Goal: Task Accomplishment & Management: Manage account settings

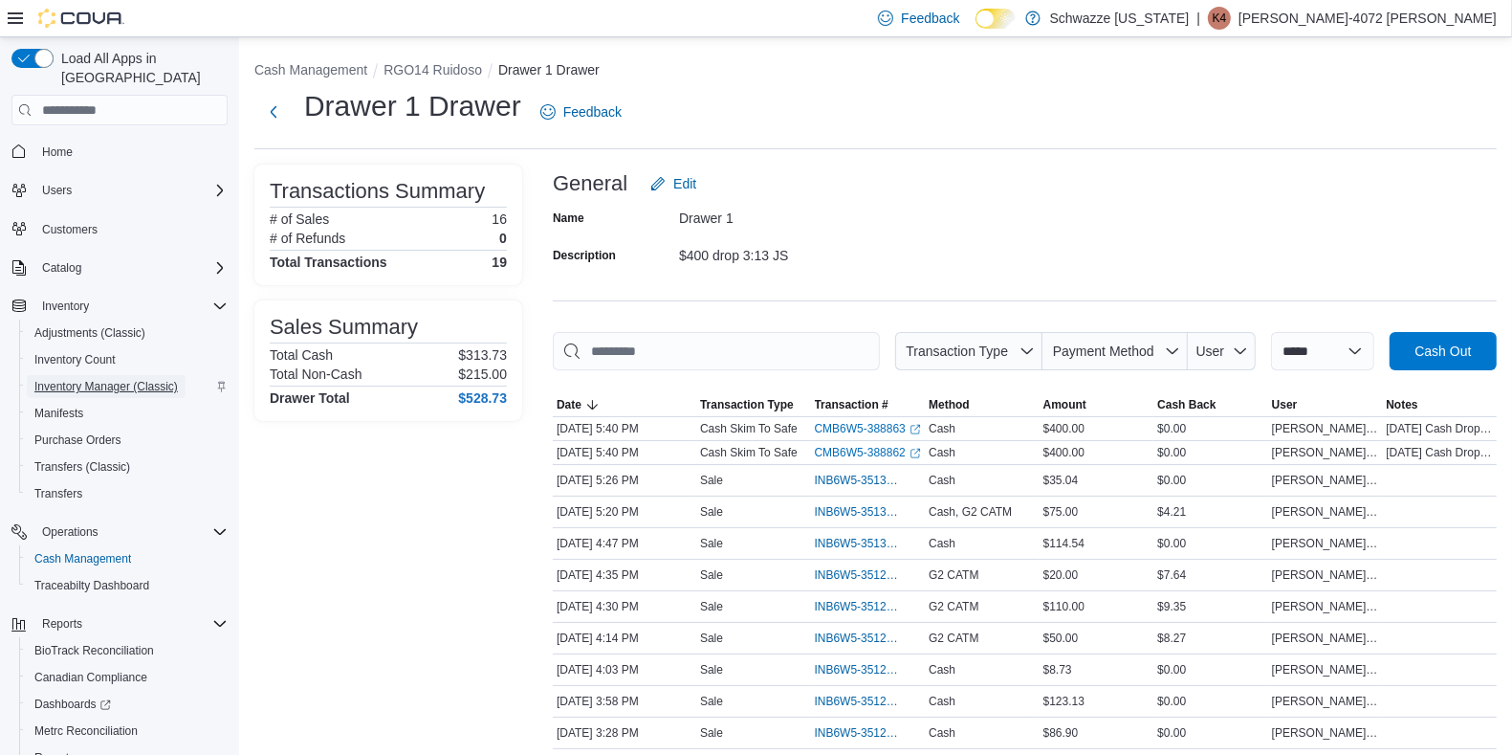
click at [77, 379] on span "Inventory Manager (Classic)" at bounding box center [105, 386] width 143 height 15
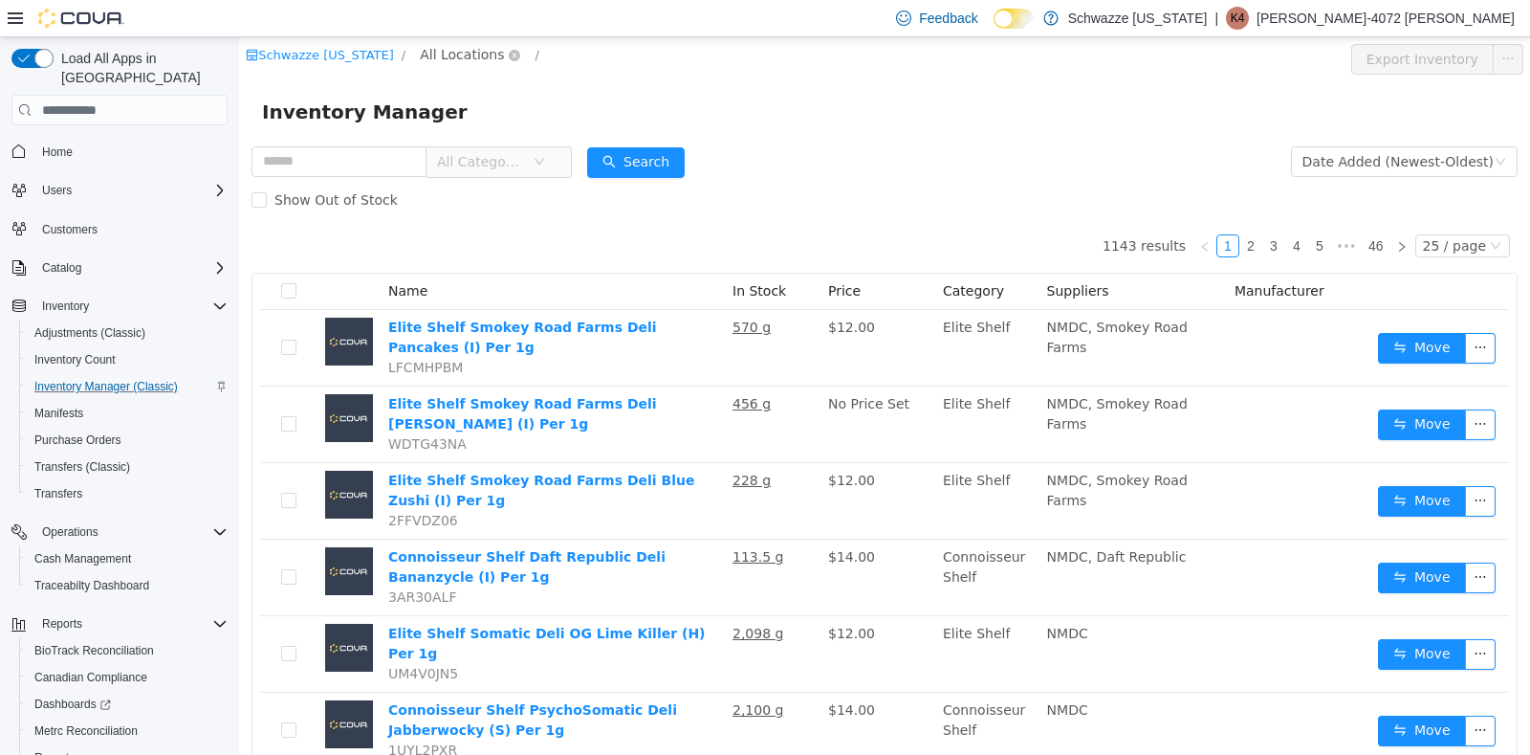
click at [474, 52] on span "All Locations" at bounding box center [462, 54] width 84 height 21
type input "***"
click at [543, 184] on span "RGO14 Ruidoso" at bounding box center [524, 191] width 104 height 15
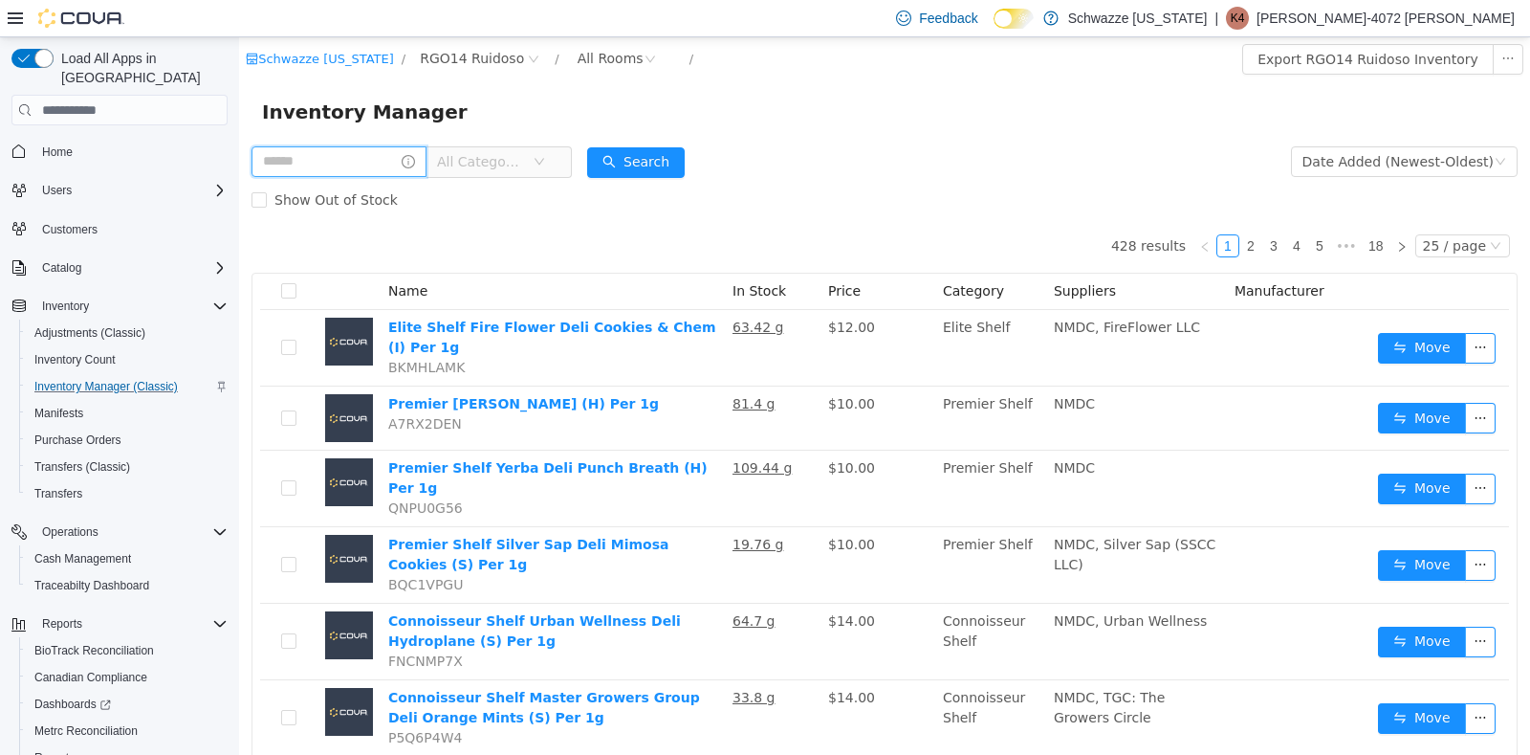
click at [301, 170] on input "text" at bounding box center [339, 161] width 175 height 31
type input "**********"
click at [670, 154] on button "Search" at bounding box center [654, 162] width 98 height 31
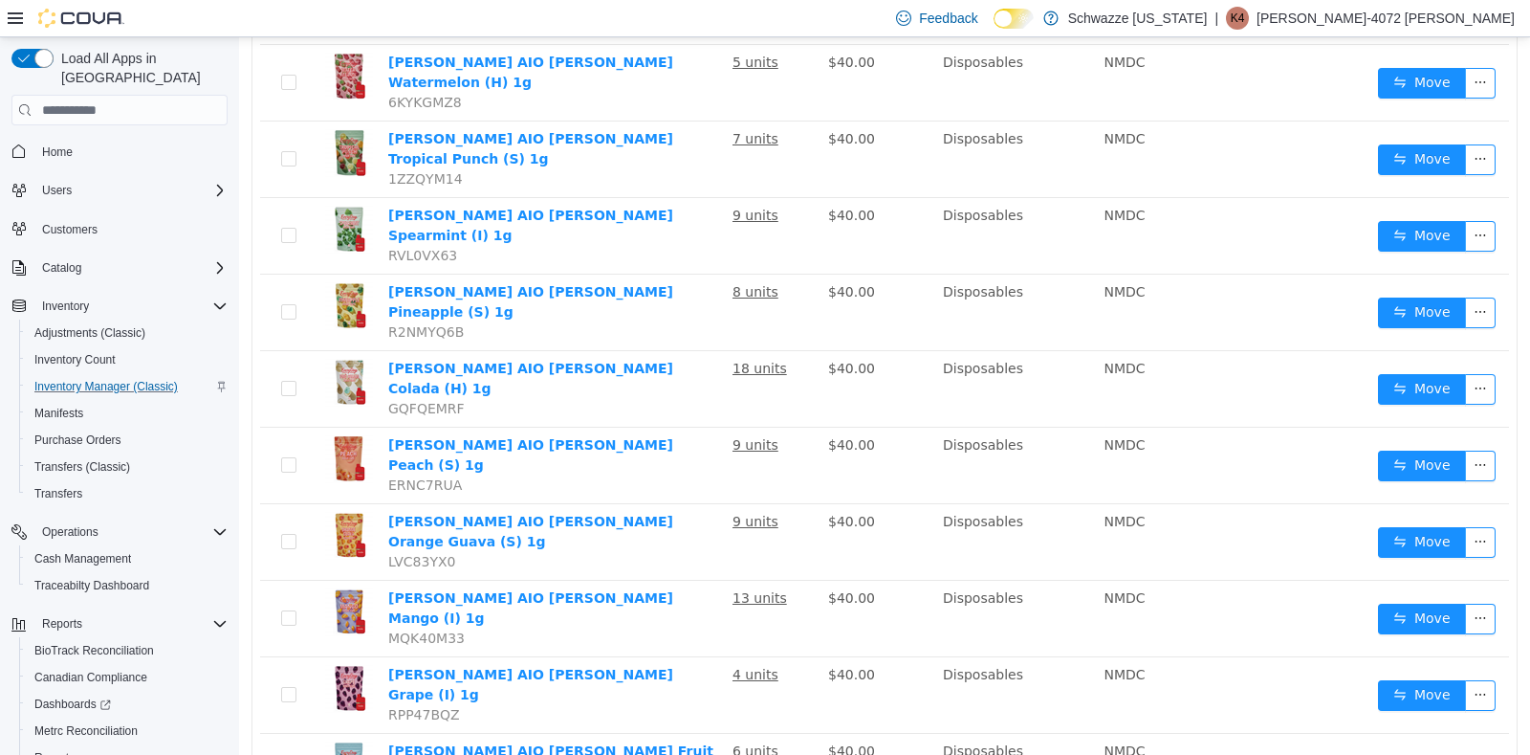
scroll to position [1201, 0]
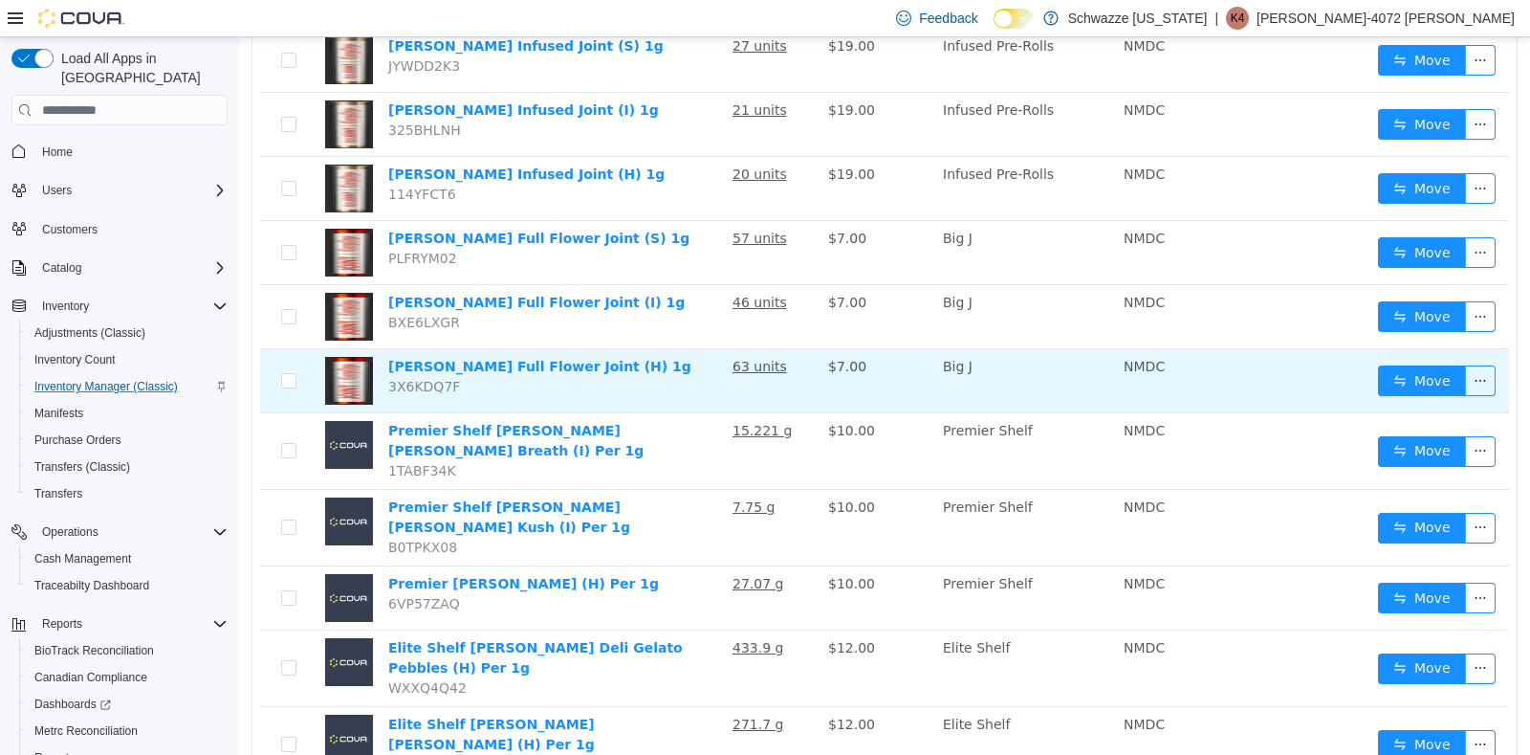
click at [1396, 349] on td "Move" at bounding box center [1440, 381] width 139 height 64
click at [1390, 349] on td "Move" at bounding box center [1440, 381] width 139 height 64
click at [1390, 365] on button "Move" at bounding box center [1422, 380] width 88 height 31
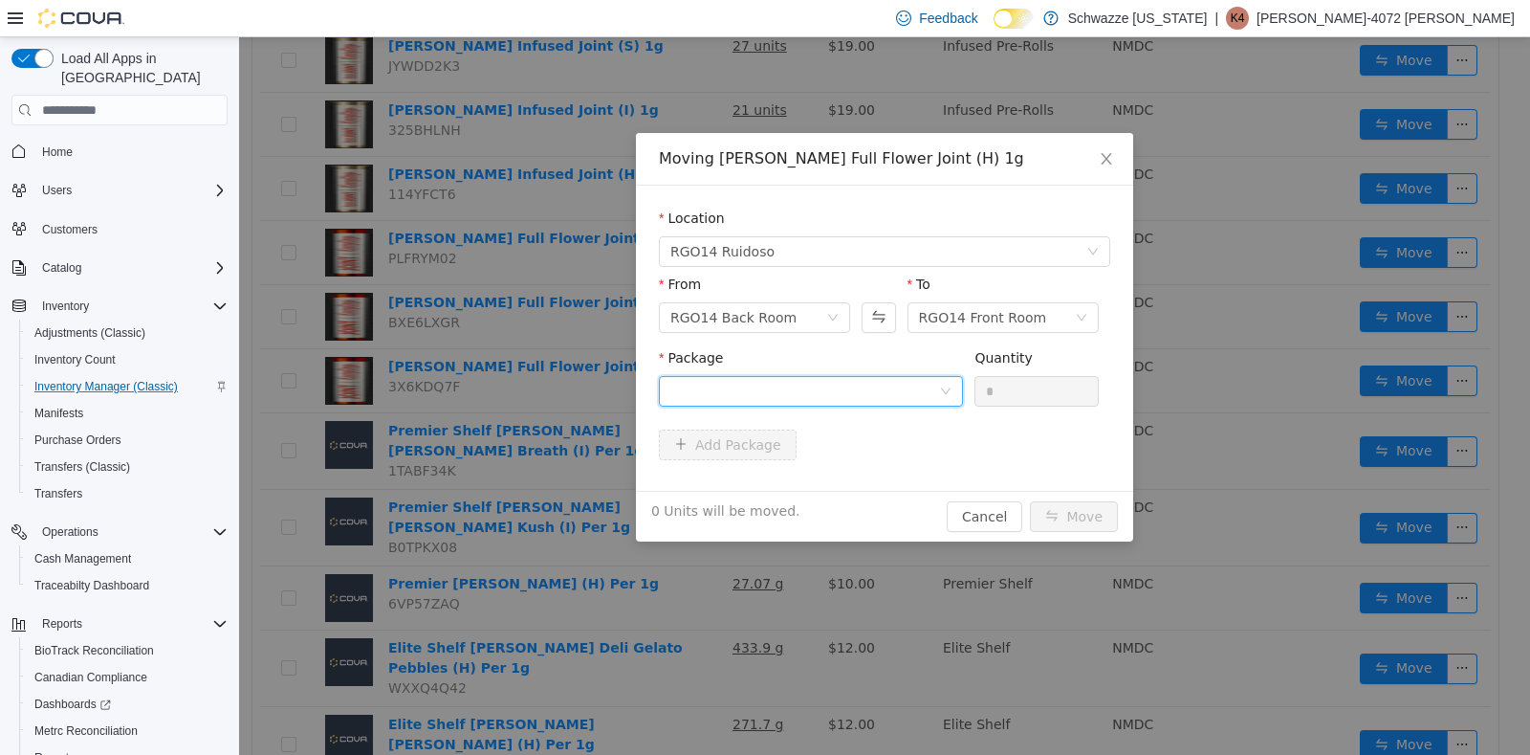
click at [926, 381] on div at bounding box center [804, 391] width 269 height 29
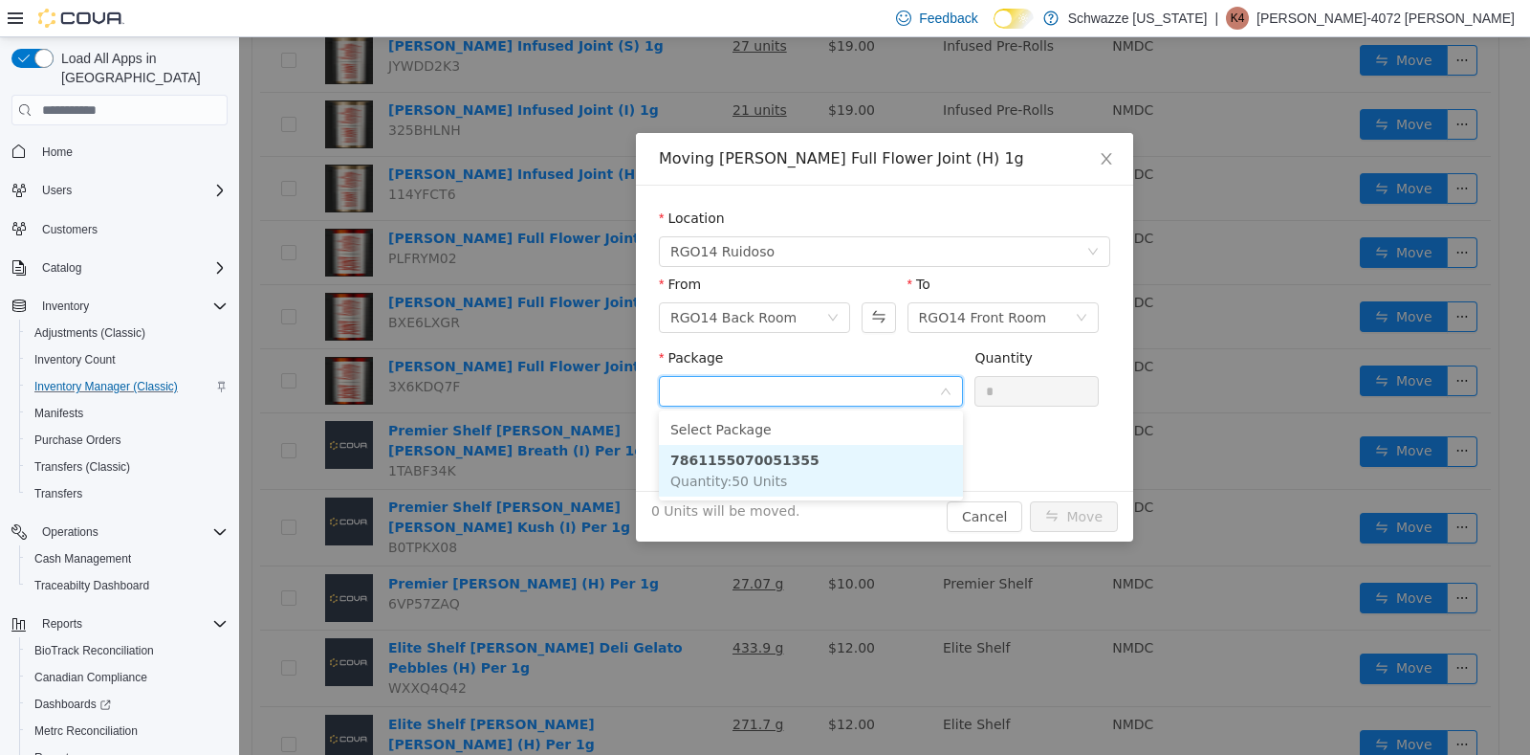
click at [774, 456] on strong "7861155070051355" at bounding box center [744, 459] width 149 height 15
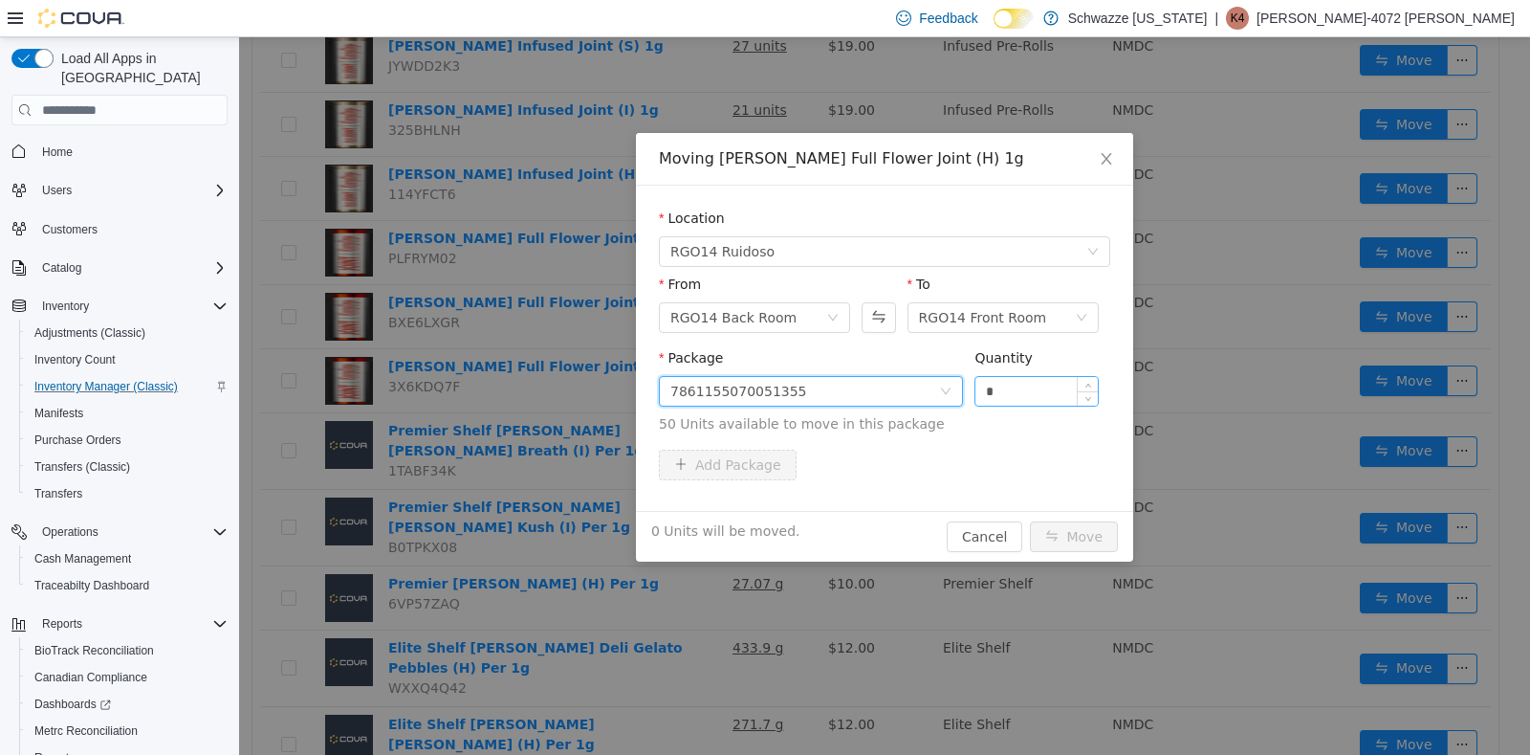
click at [1011, 392] on input "*" at bounding box center [1037, 391] width 122 height 29
type input "**"
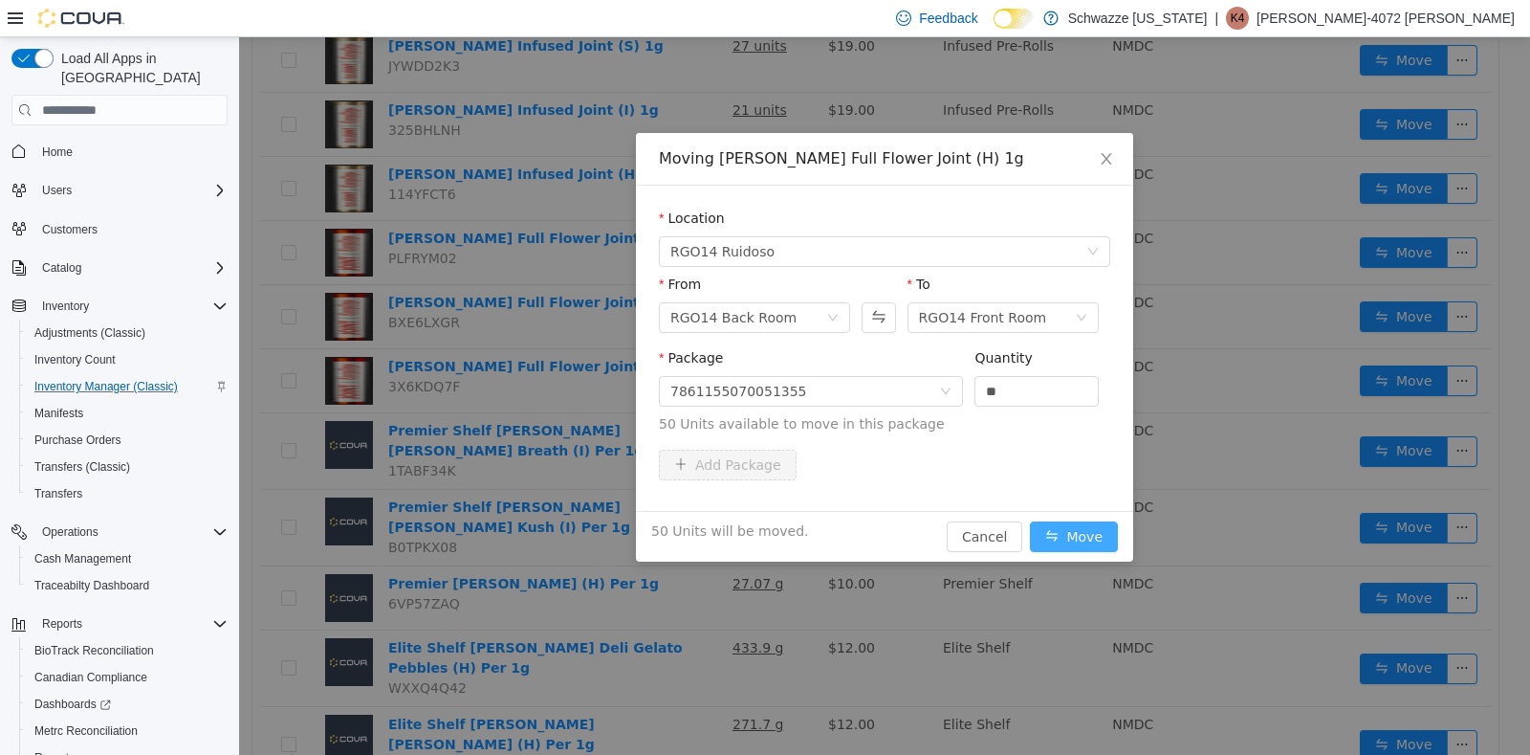
click at [1060, 523] on button "Move" at bounding box center [1074, 536] width 88 height 31
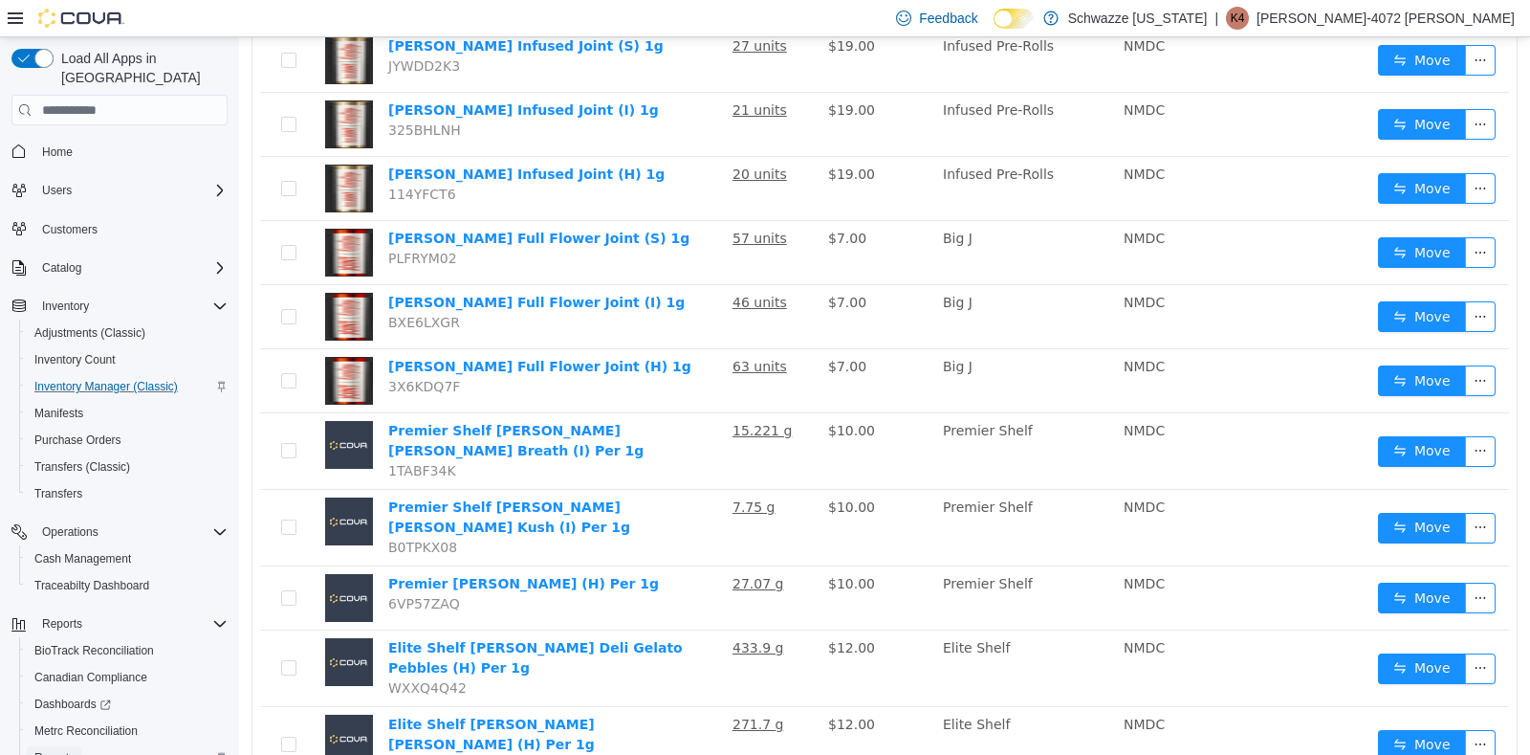
click at [59, 750] on span "Reports" at bounding box center [54, 757] width 40 height 15
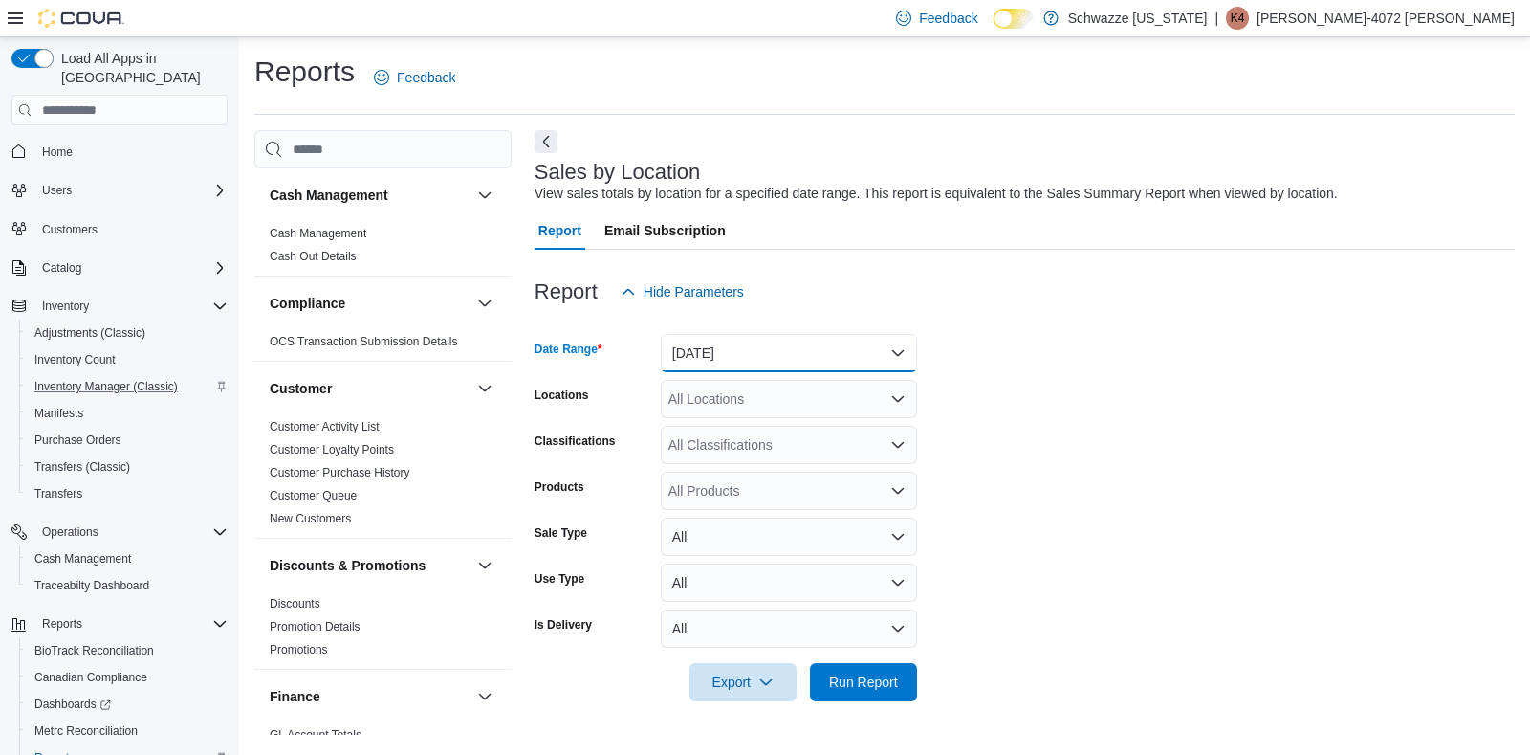
click at [890, 354] on button "[DATE]" at bounding box center [789, 353] width 256 height 38
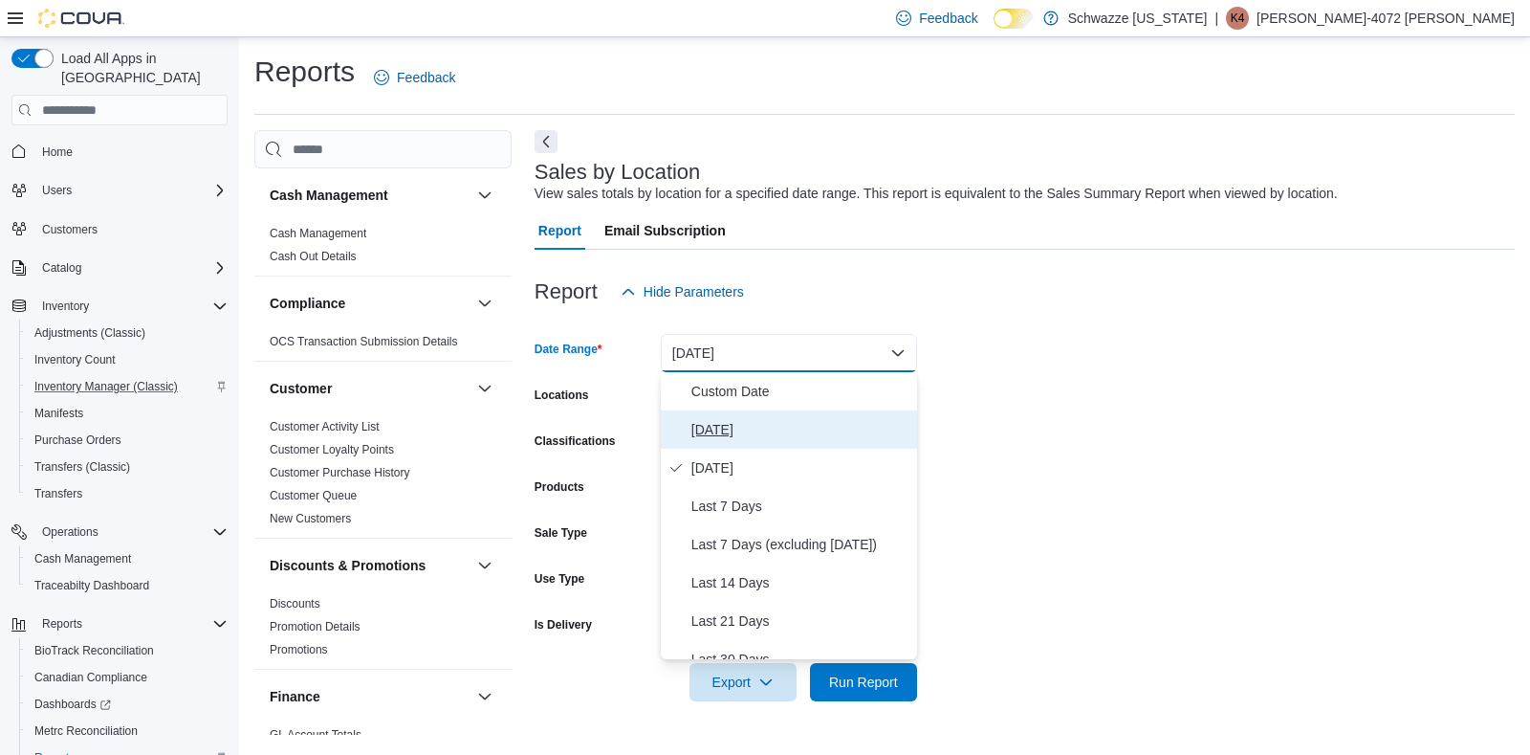
click at [733, 426] on span "[DATE]" at bounding box center [801, 429] width 218 height 23
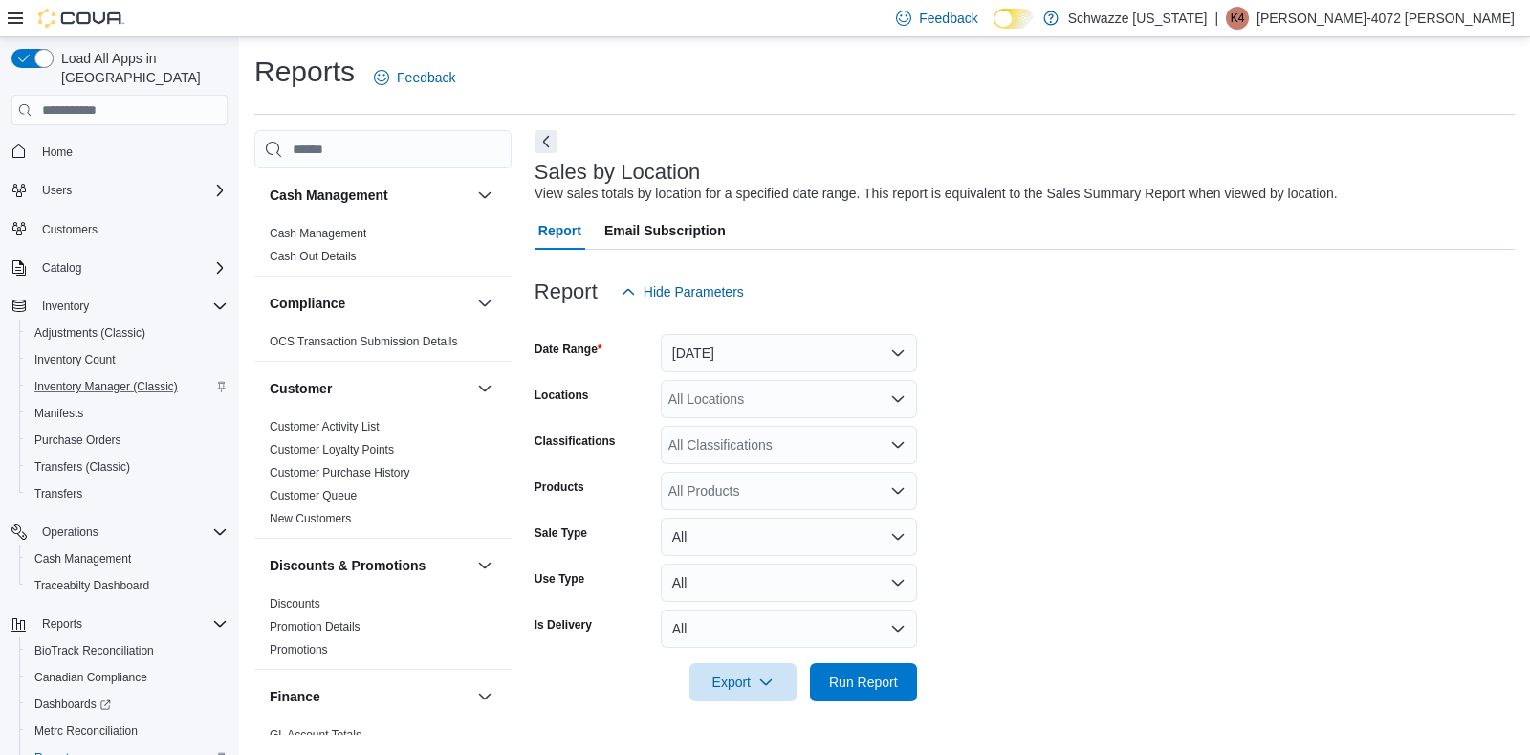
click at [1062, 412] on form "Date Range [DATE] Locations All Locations Classifications All Classifications P…" at bounding box center [1025, 506] width 980 height 390
click at [890, 404] on icon "Open list of options" at bounding box center [897, 398] width 15 height 15
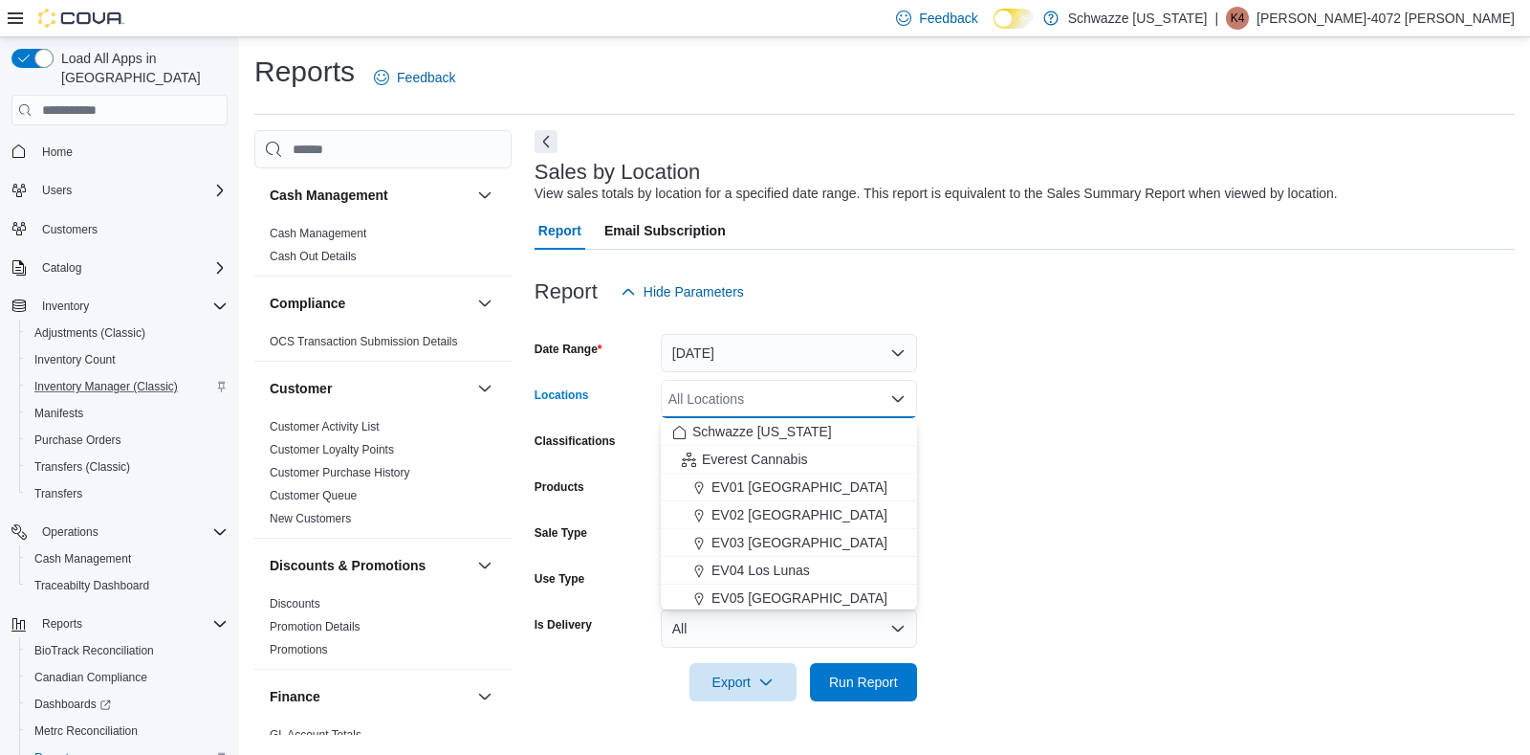
click at [890, 404] on icon "Close list of options" at bounding box center [897, 398] width 15 height 15
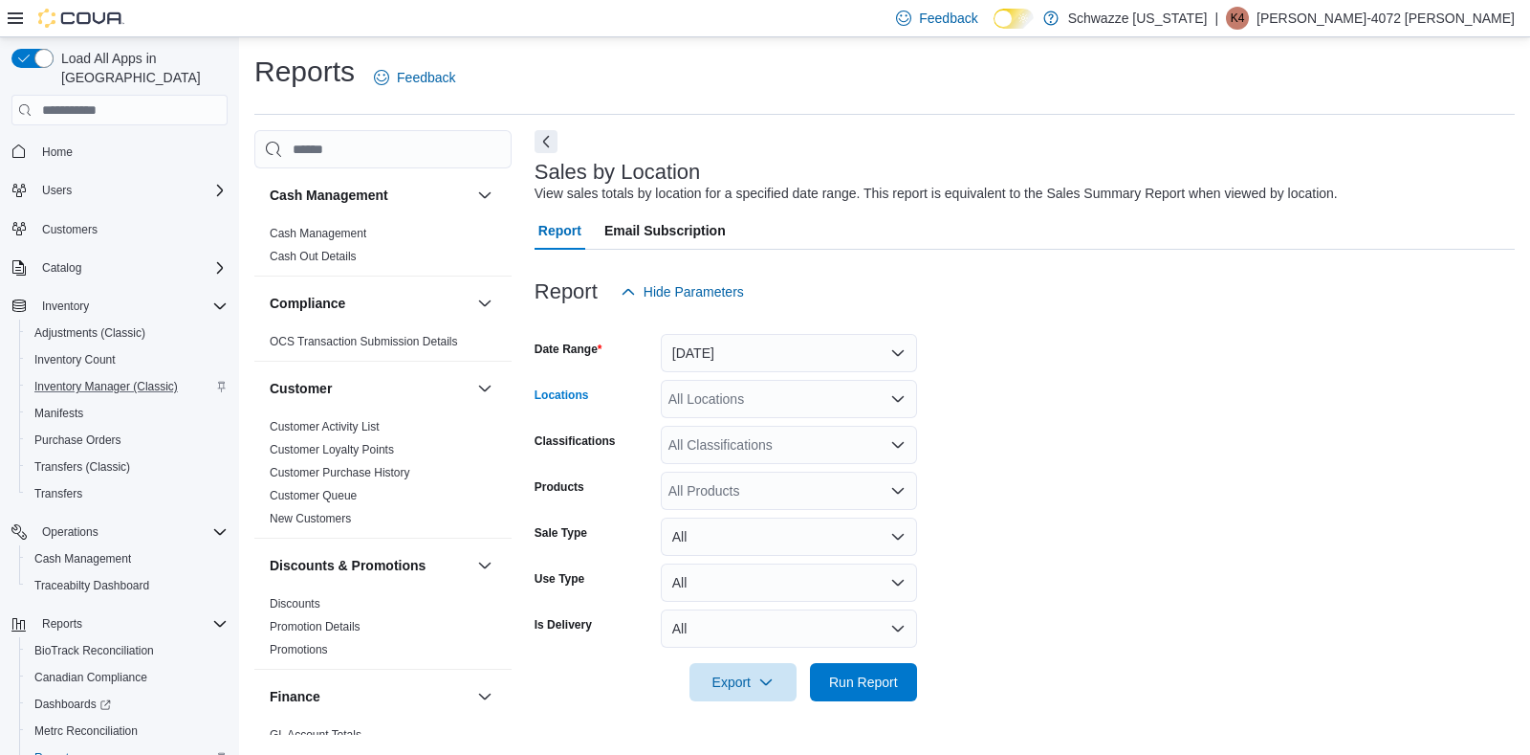
click at [890, 404] on icon "Open list of options" at bounding box center [897, 398] width 15 height 15
type input "***"
click at [765, 435] on span "RGO14 Ruidoso" at bounding box center [761, 431] width 99 height 19
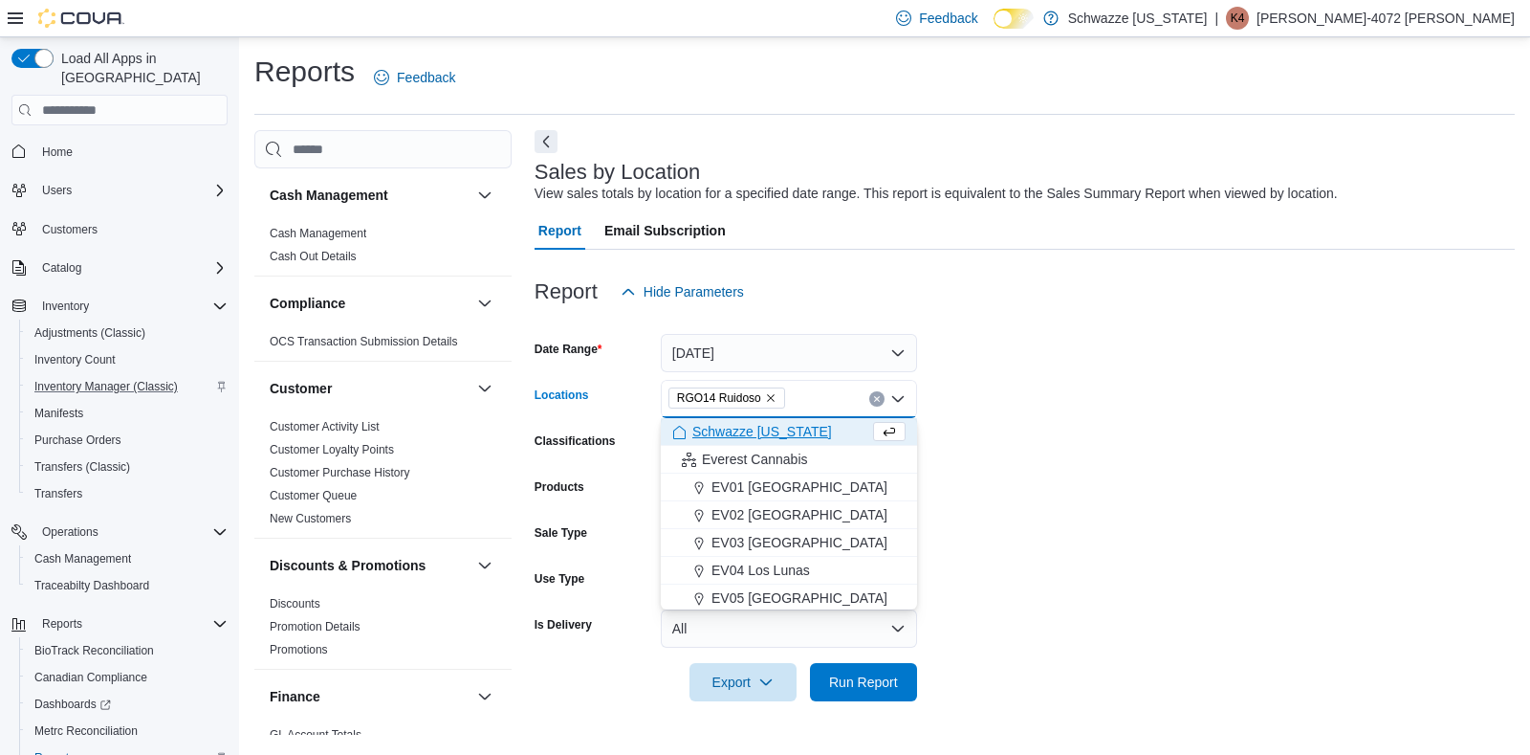
click at [1076, 487] on form "Date Range [DATE] Locations RGO14 Ruidoso Combo box. Selected. RGO14 Ruidoso. P…" at bounding box center [1025, 506] width 980 height 390
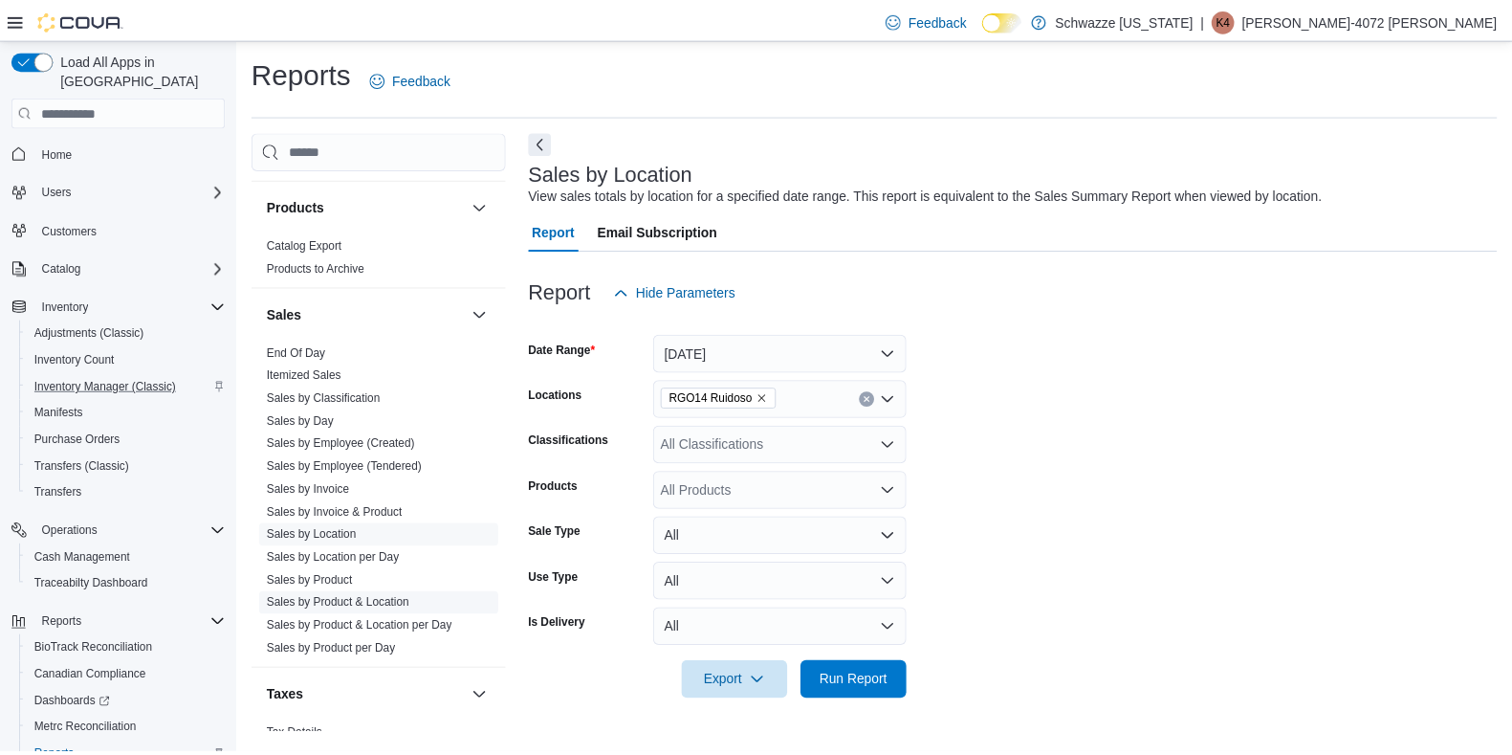
scroll to position [1213, 0]
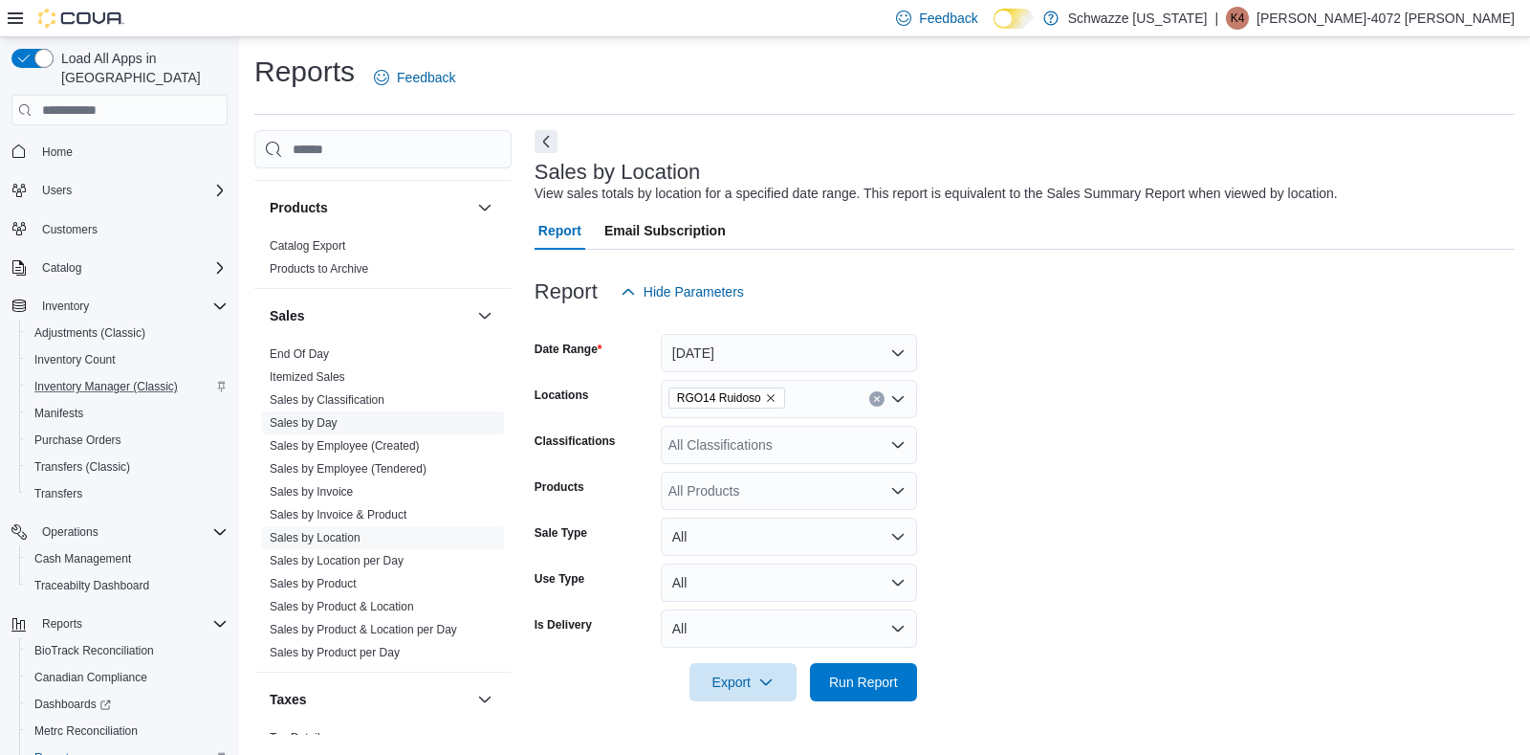
click at [311, 417] on link "Sales by Day" at bounding box center [304, 422] width 68 height 13
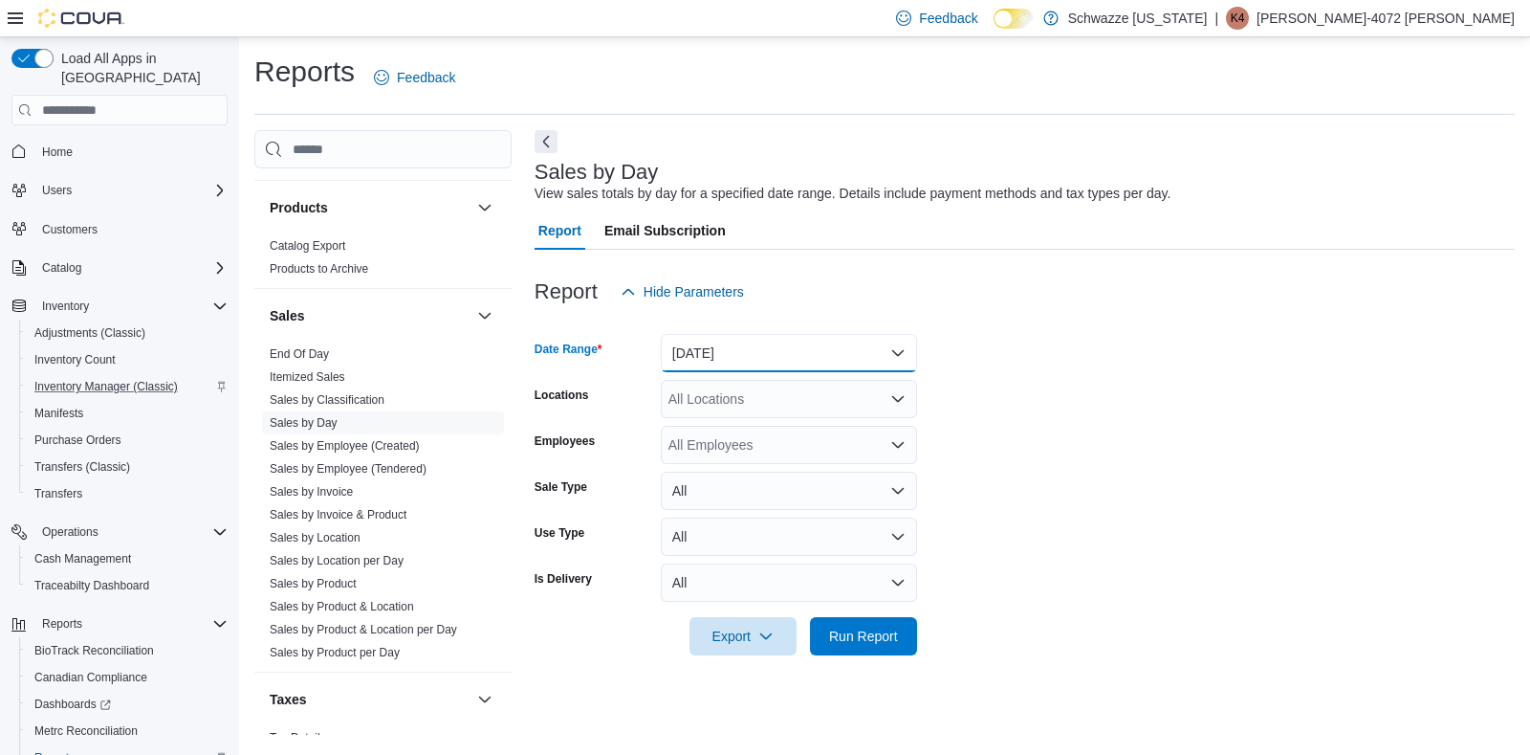
click at [899, 345] on button "[DATE]" at bounding box center [789, 353] width 256 height 38
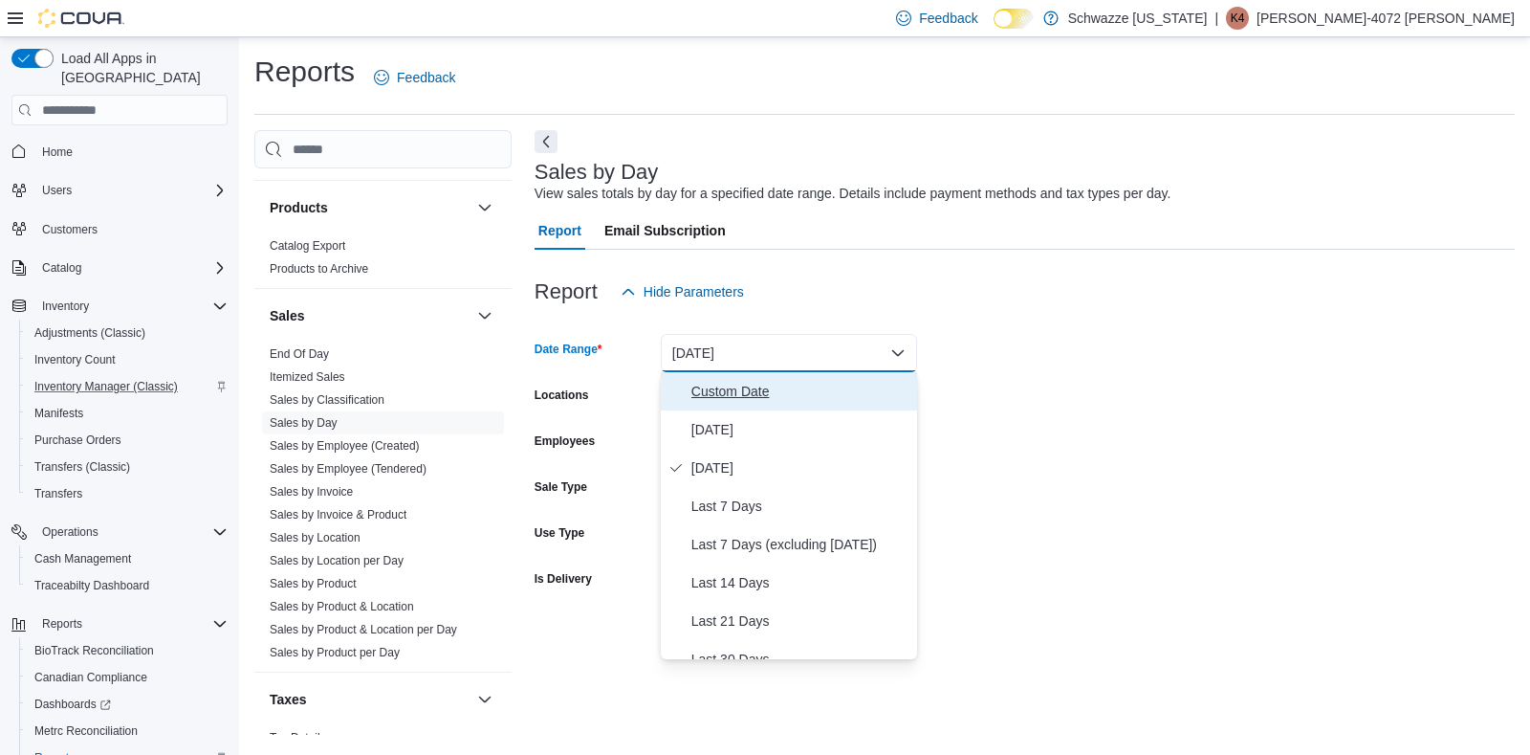
click at [766, 386] on span "Custom Date" at bounding box center [801, 391] width 218 height 23
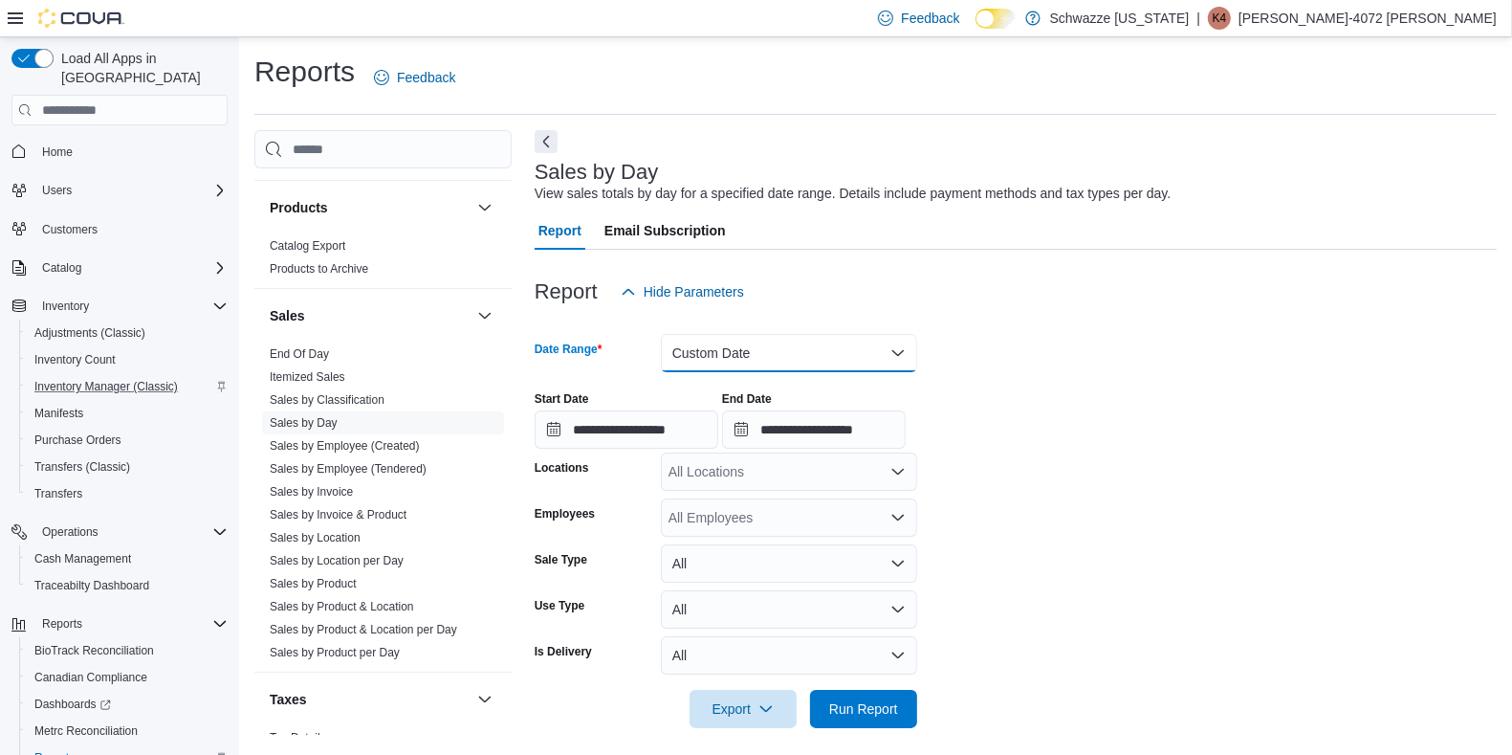
click at [897, 344] on button "Custom Date" at bounding box center [789, 353] width 256 height 38
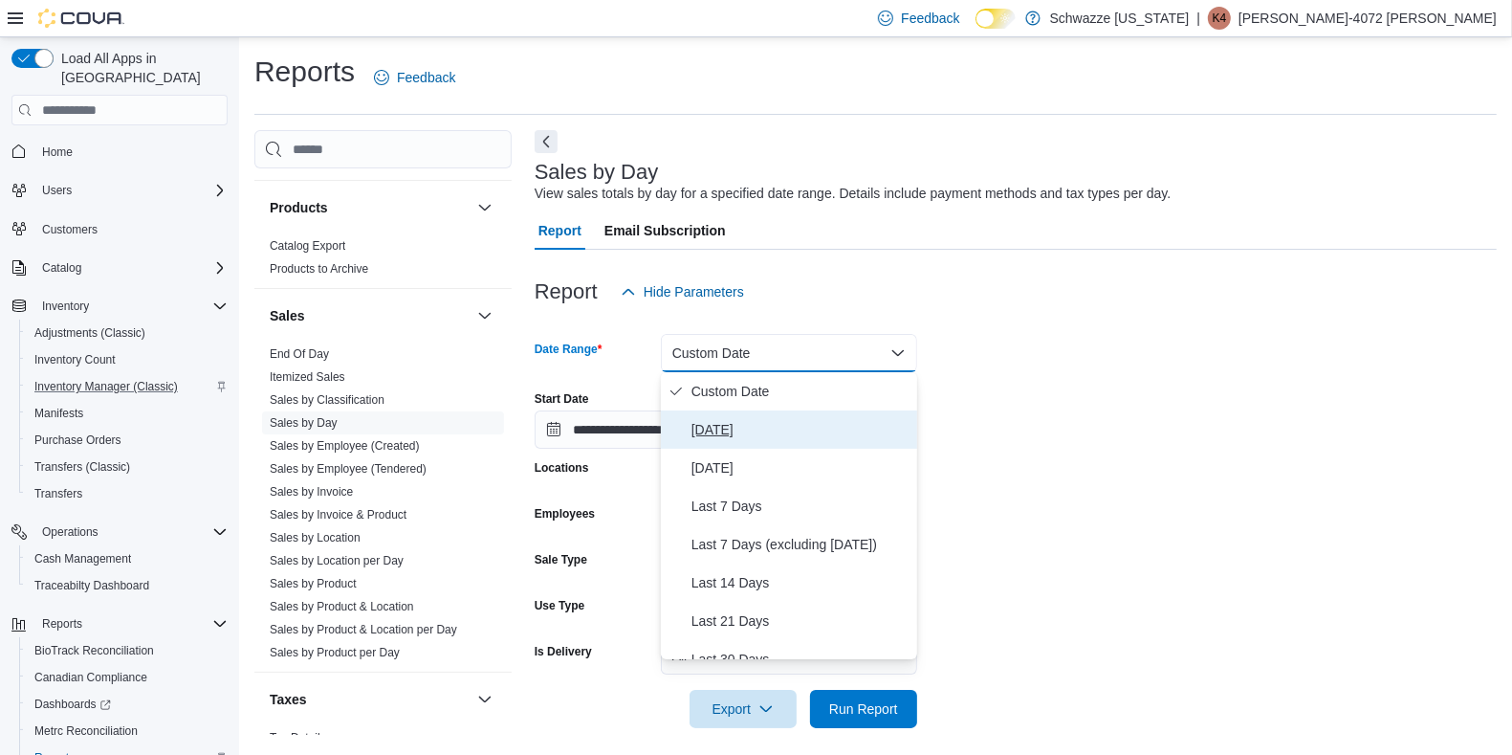
click at [718, 427] on span "[DATE]" at bounding box center [801, 429] width 218 height 23
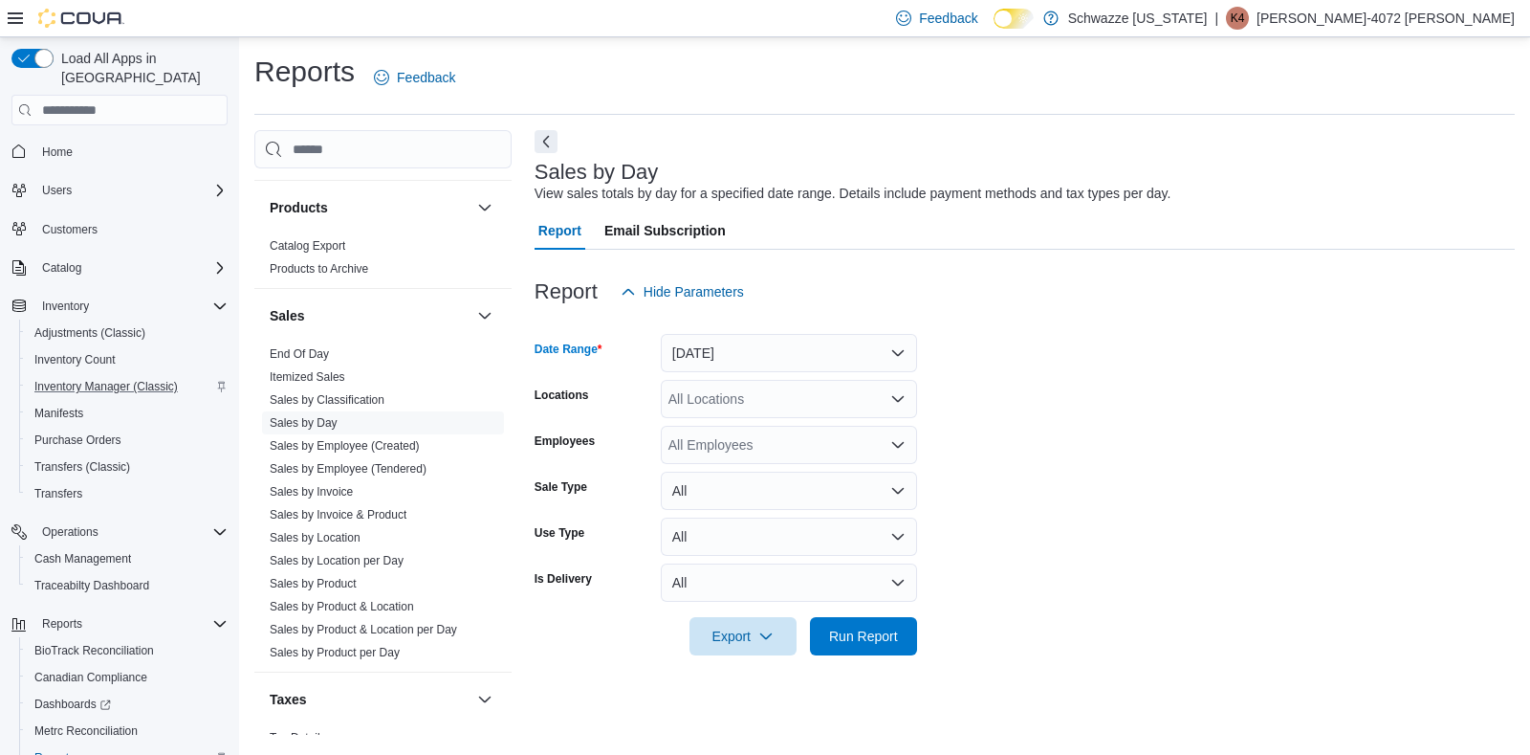
click at [940, 386] on form "Date Range [DATE] Locations All Locations Employees All Employees Sale Type All…" at bounding box center [1025, 483] width 980 height 344
click at [899, 402] on icon "Open list of options" at bounding box center [897, 399] width 11 height 6
type input "***"
click at [737, 431] on span "RGO14 Ruidoso" at bounding box center [761, 431] width 99 height 19
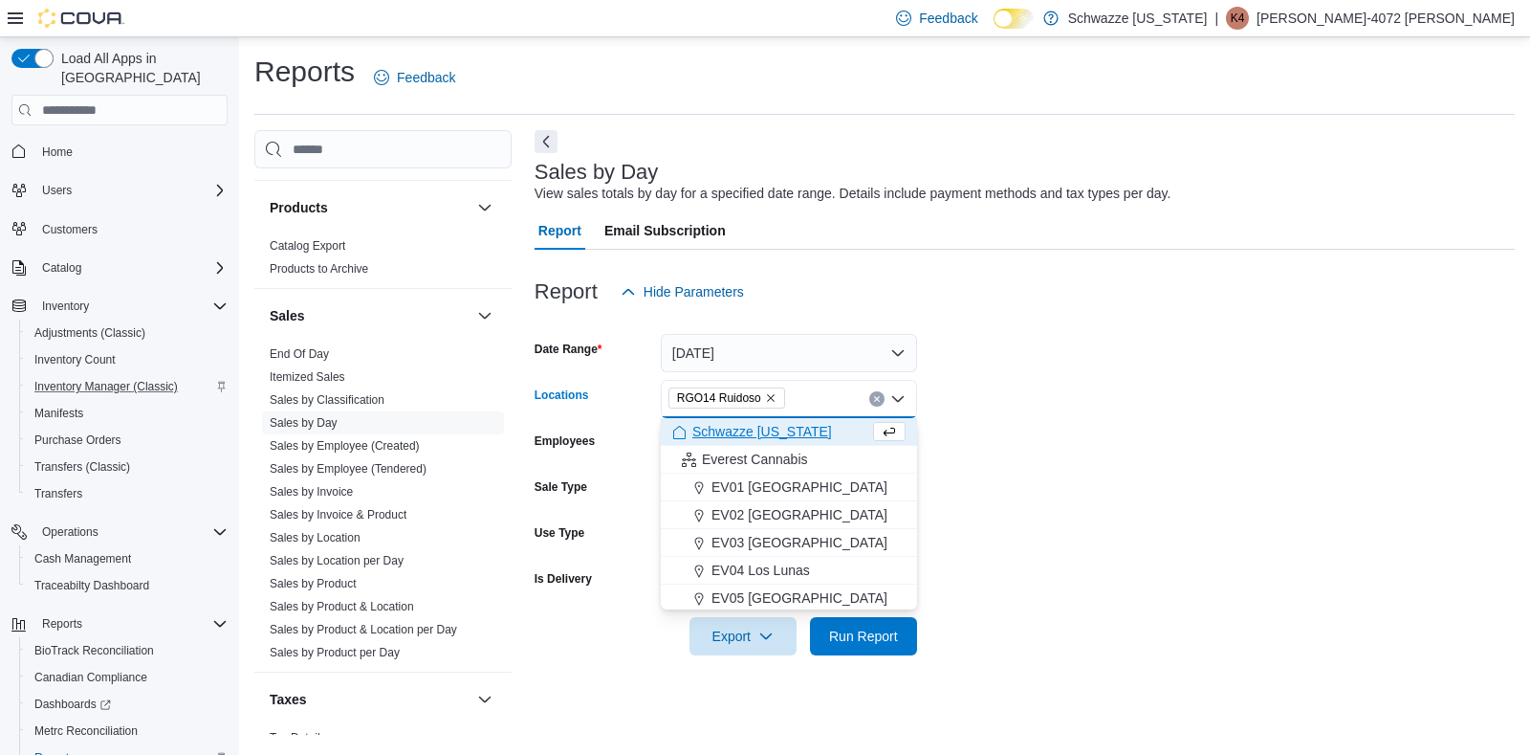
click at [1066, 480] on form "Date Range [DATE] Locations RGO14 Ruidoso Combo box. Selected. RGO14 Ruidoso. P…" at bounding box center [1025, 483] width 980 height 344
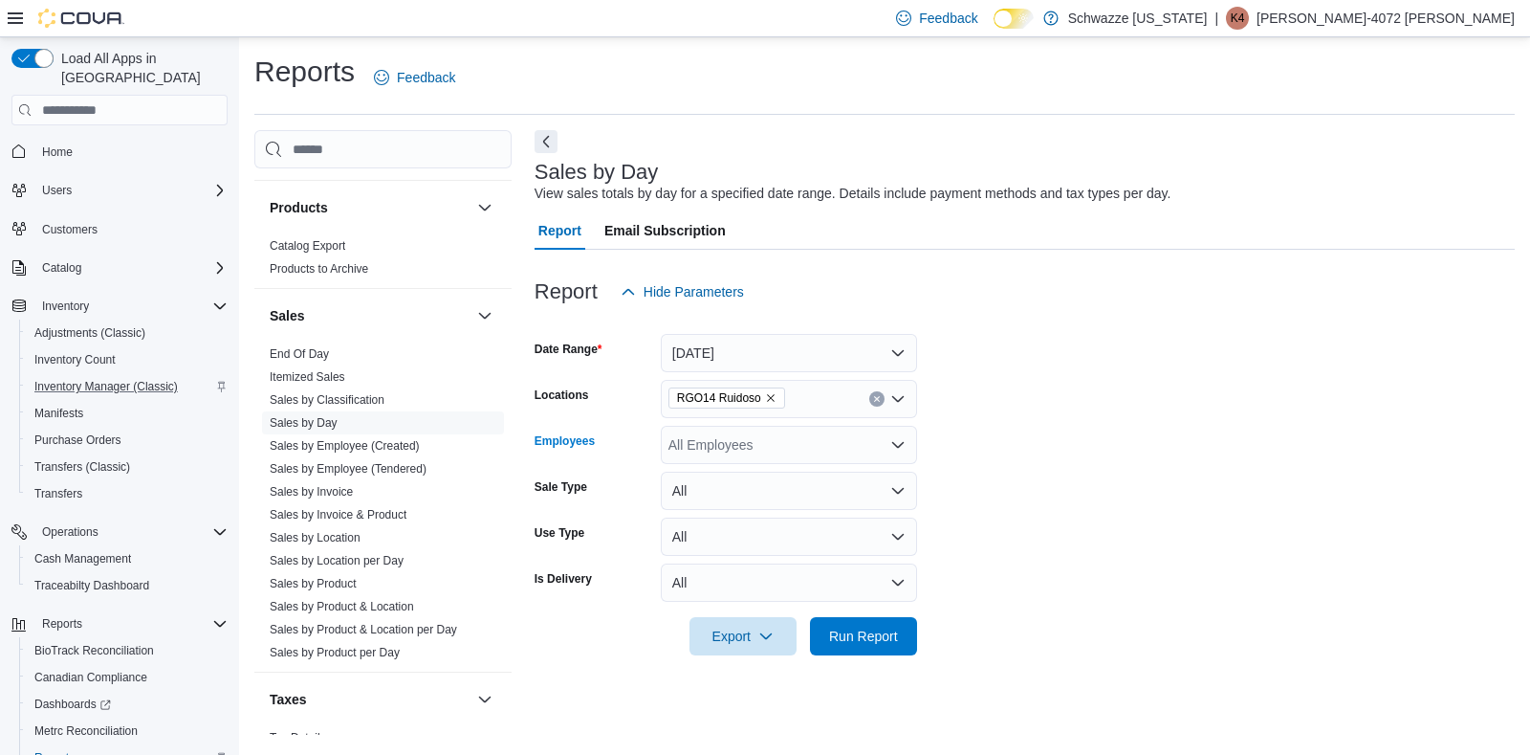
click at [904, 447] on icon "Open list of options" at bounding box center [897, 444] width 15 height 15
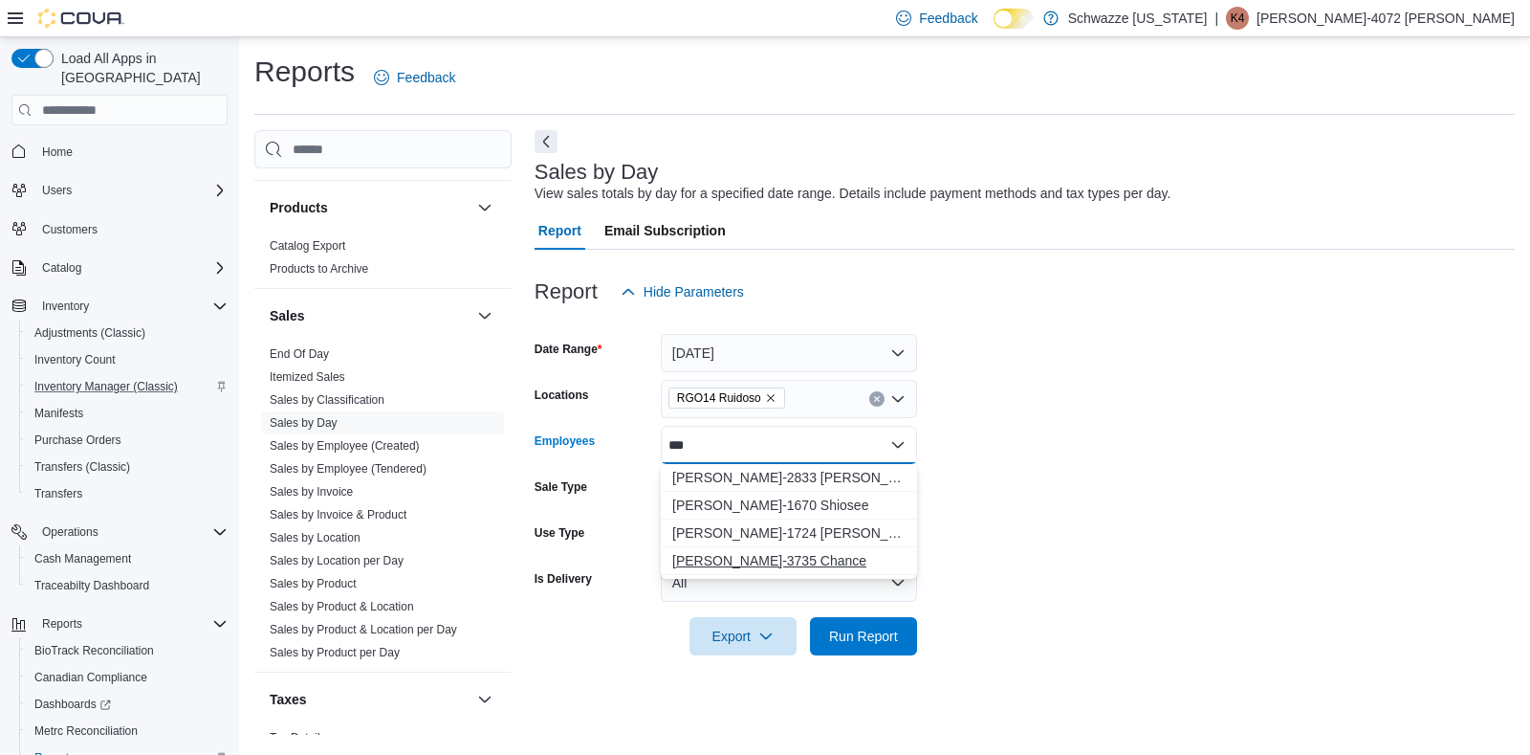
type input "***"
click at [778, 554] on span "[PERSON_NAME]-3735 Chance" at bounding box center [788, 560] width 233 height 19
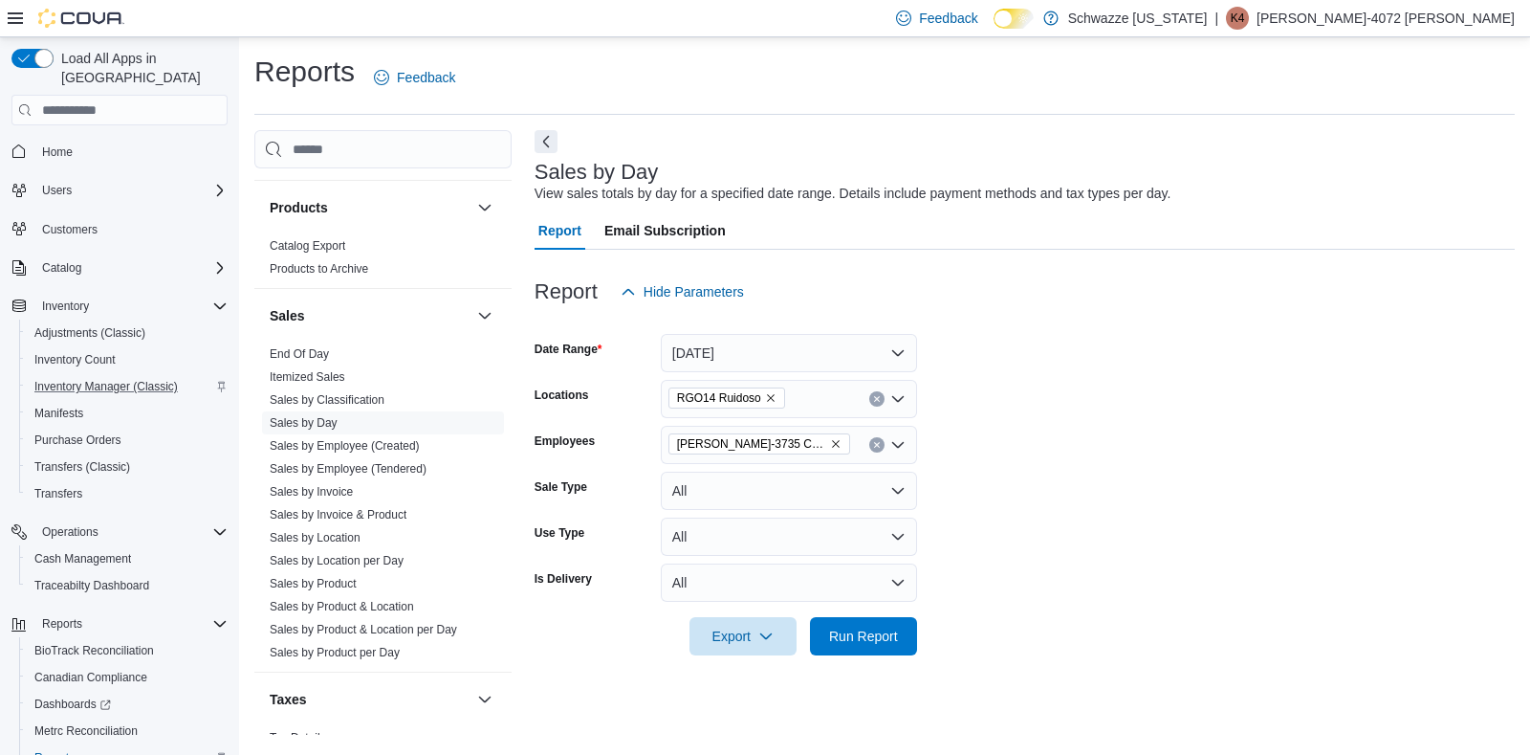
click at [1002, 500] on form "Date Range [DATE] Locations RGO14 Ruidoso Employees [PERSON_NAME]-3735 Chance S…" at bounding box center [1025, 483] width 980 height 344
click at [862, 636] on span "Run Report" at bounding box center [863, 635] width 69 height 19
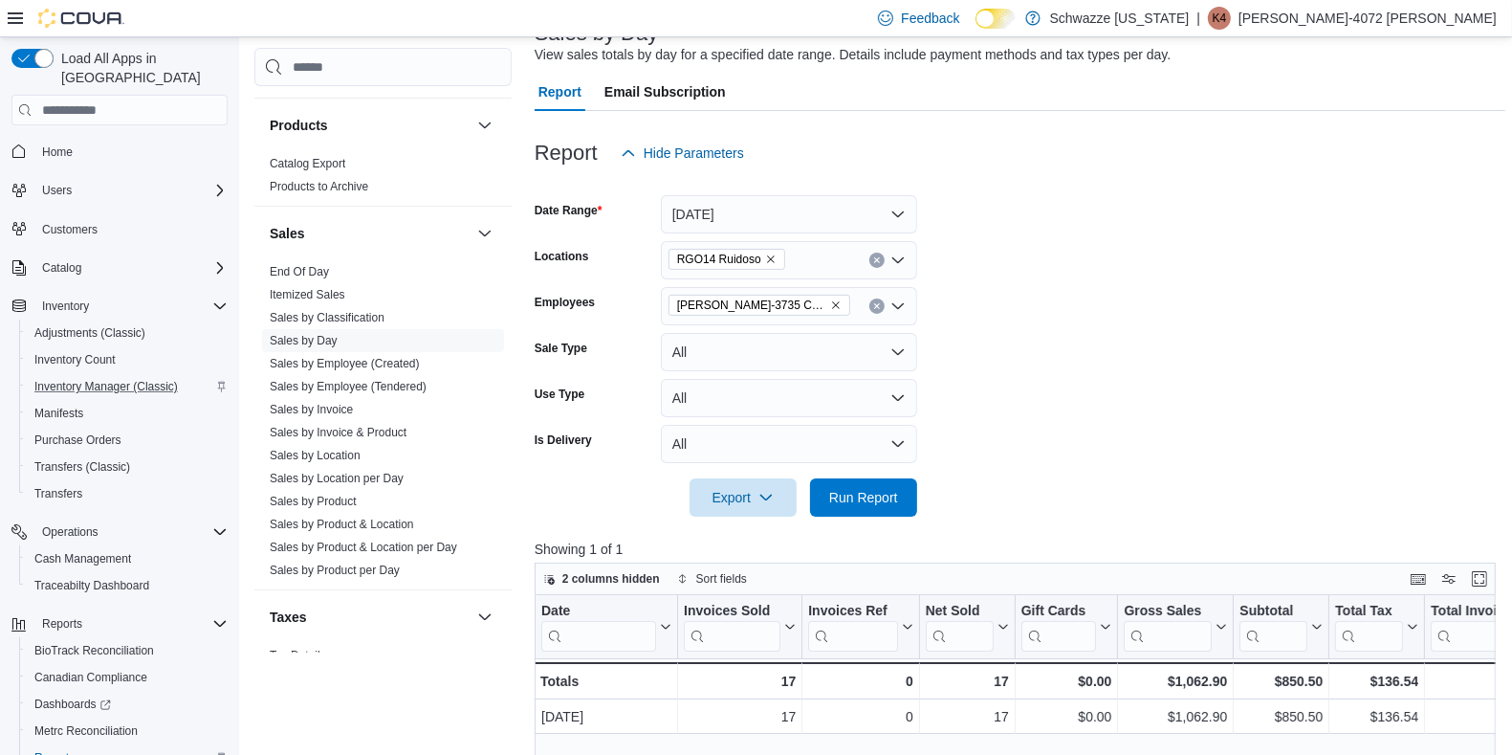
scroll to position [135, 0]
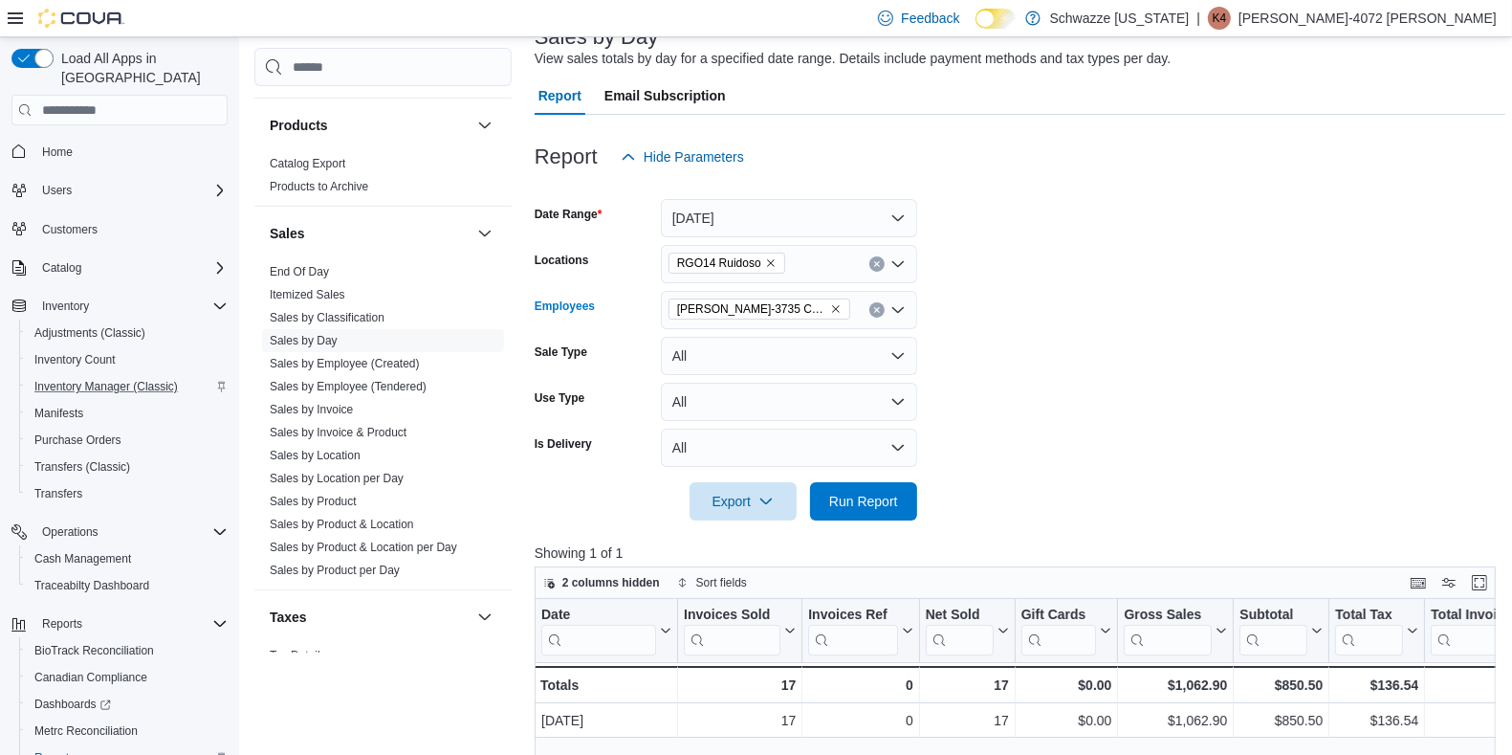
click at [832, 306] on icon "Remove Taylor-3735 Chance from selection in this group" at bounding box center [836, 310] width 8 height 8
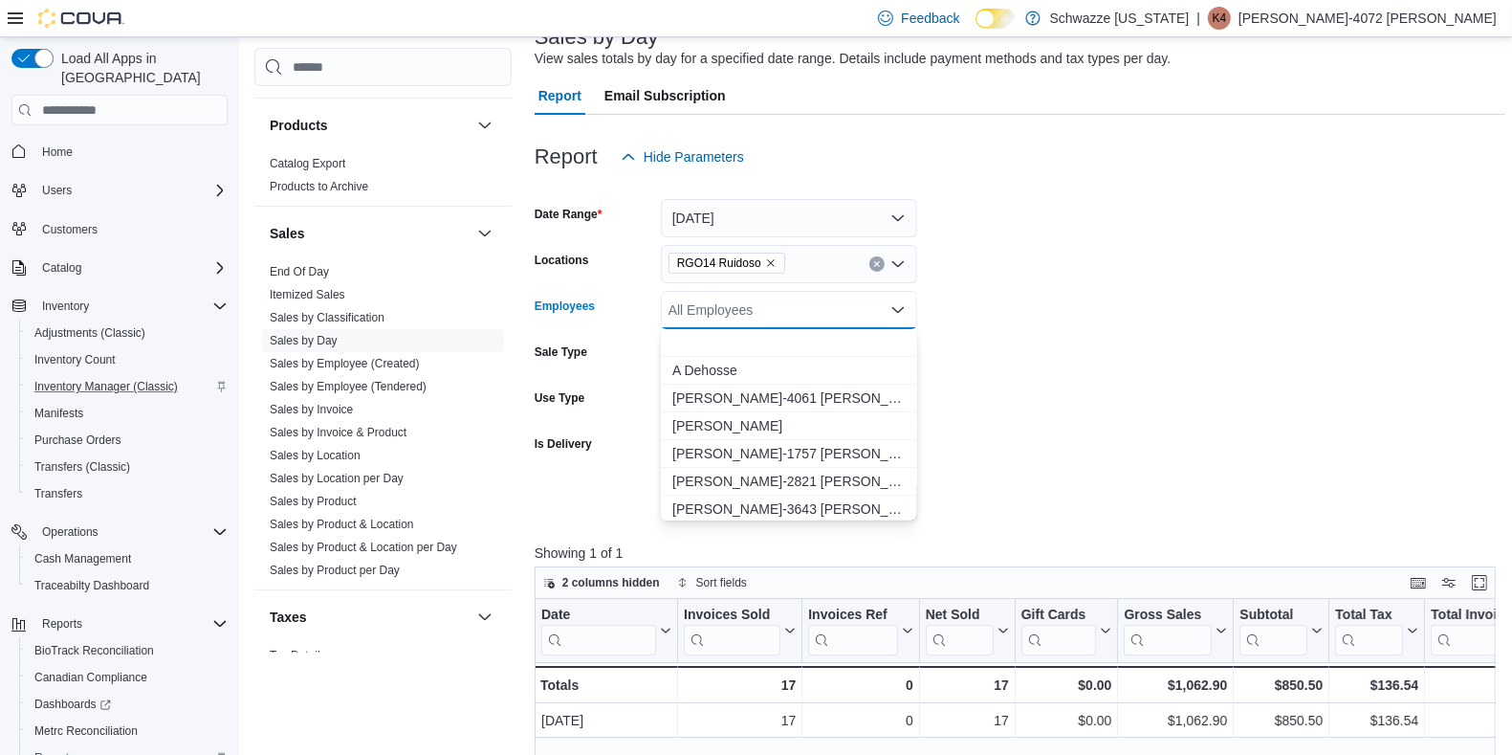
click at [1112, 316] on form "Date Range [DATE] Locations RGO14 Ruidoso Employees All Employees Combo box. Se…" at bounding box center [1020, 348] width 971 height 344
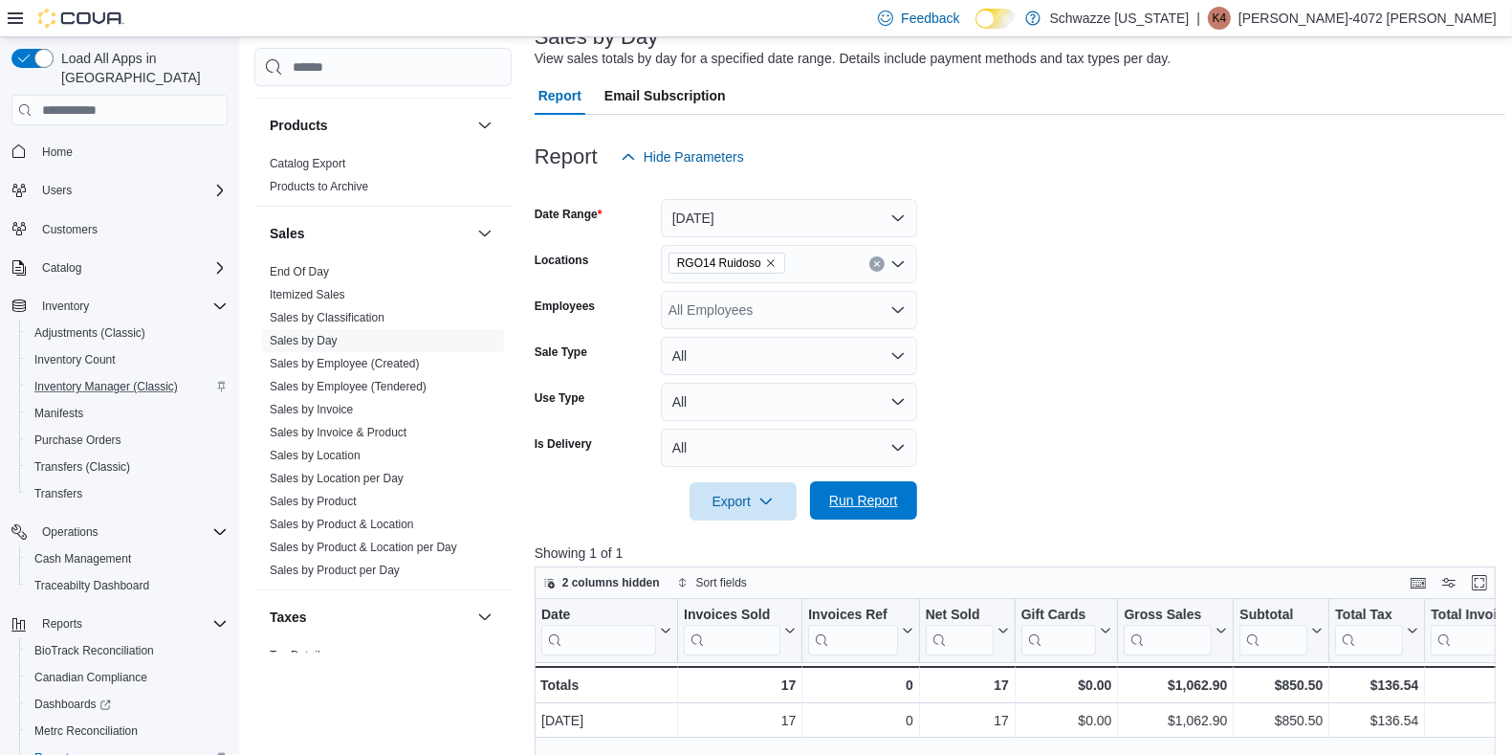
click at [885, 494] on span "Run Report" at bounding box center [863, 500] width 69 height 19
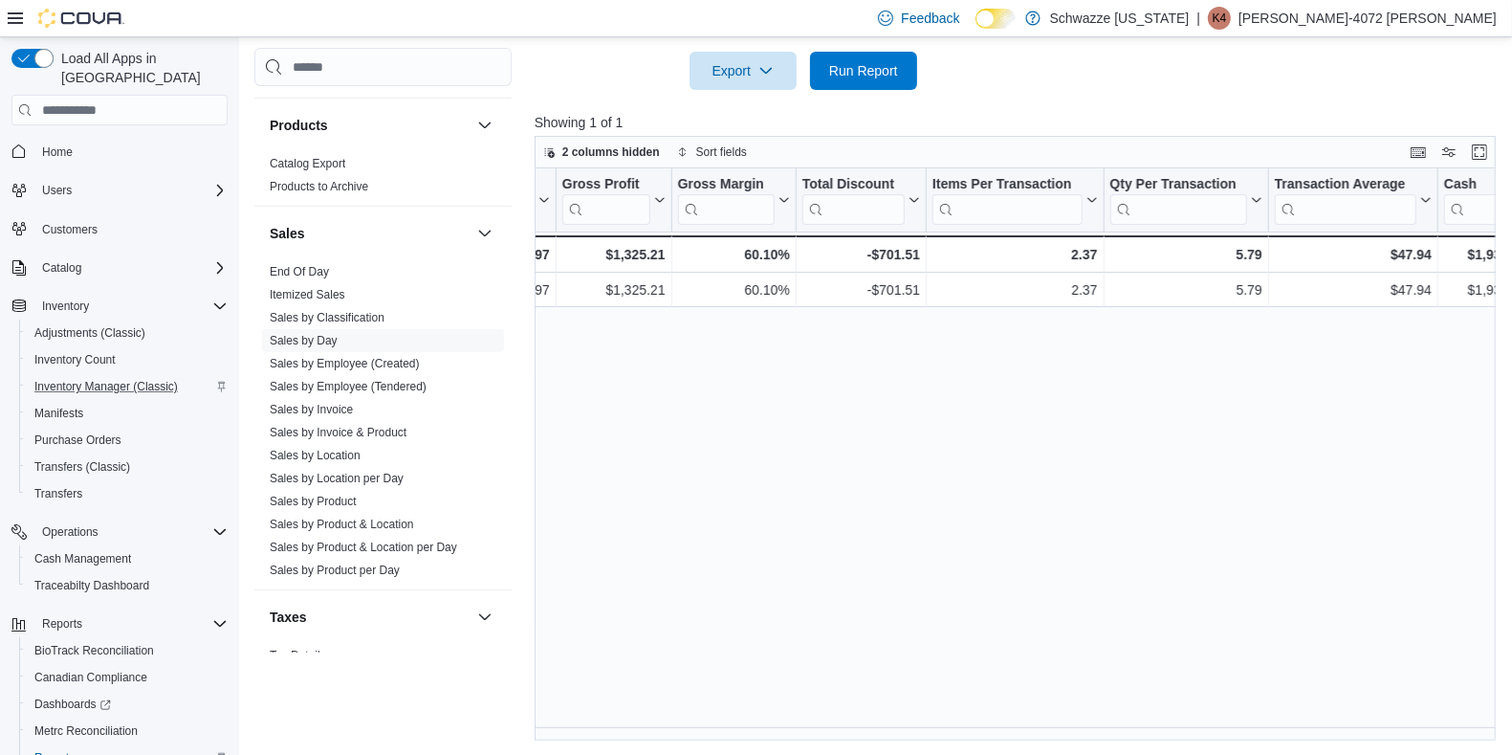
scroll to position [0, 1101]
click at [88, 551] on span "Cash Management" at bounding box center [82, 558] width 97 height 15
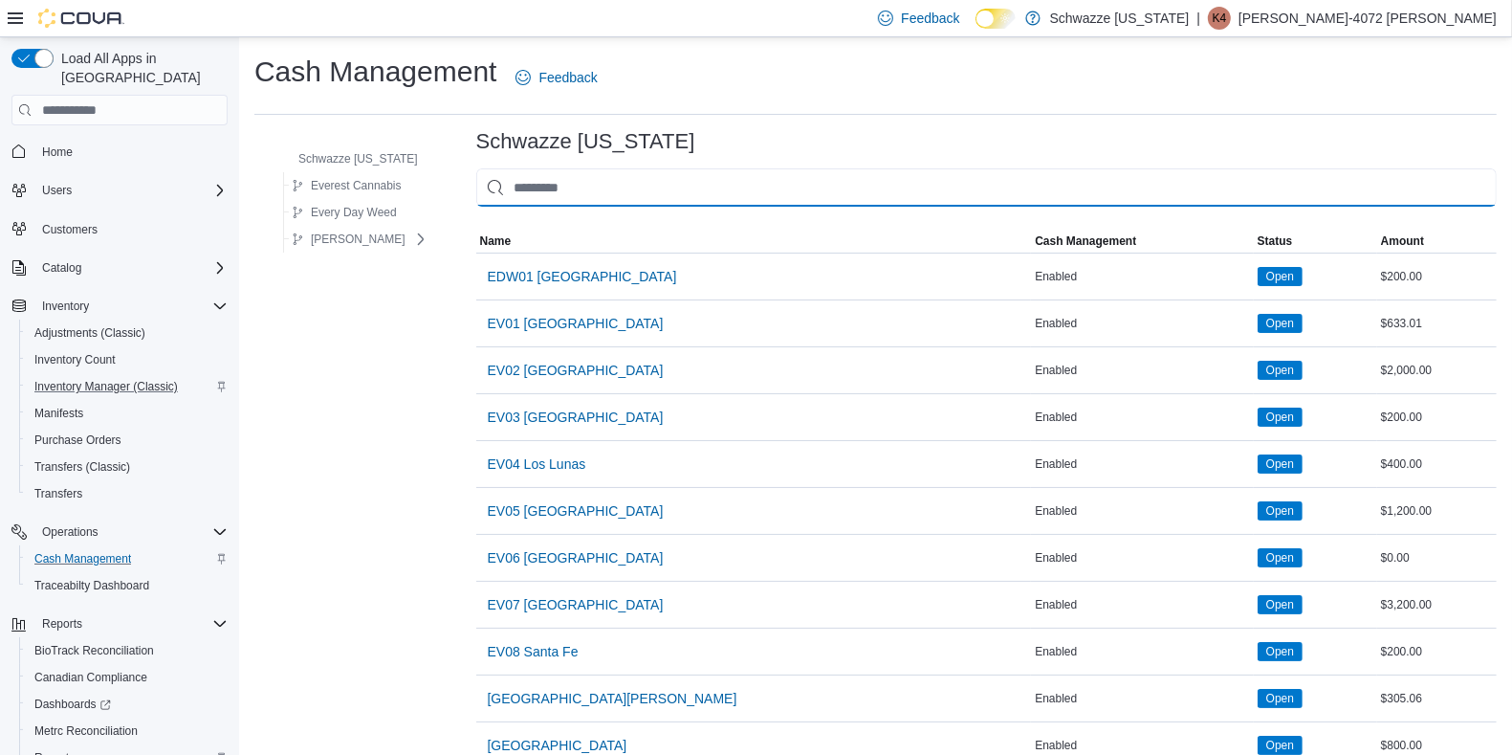
click at [540, 194] on input "This is a search bar. As you type, the results lower in the page will automatic…" at bounding box center [986, 187] width 1021 height 38
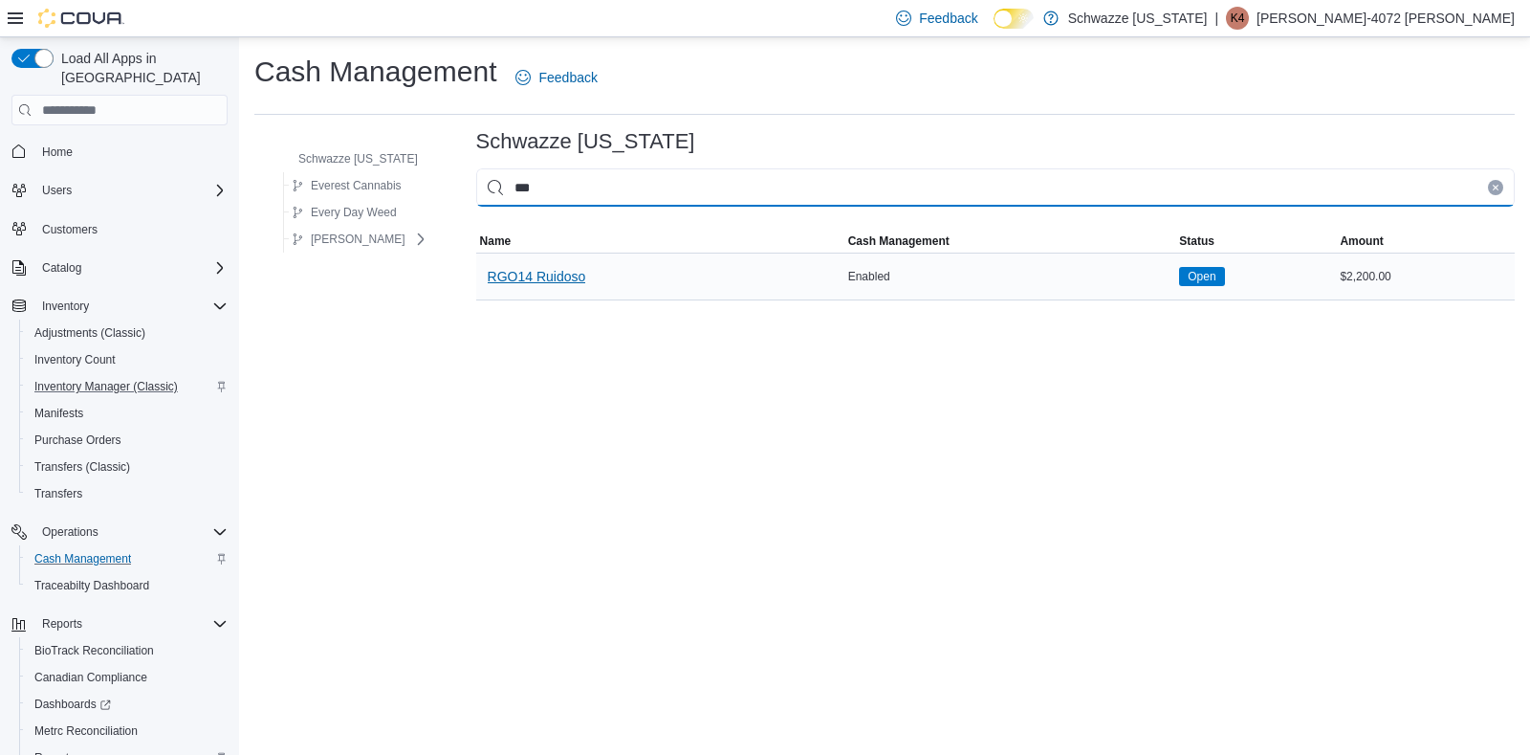
type input "***"
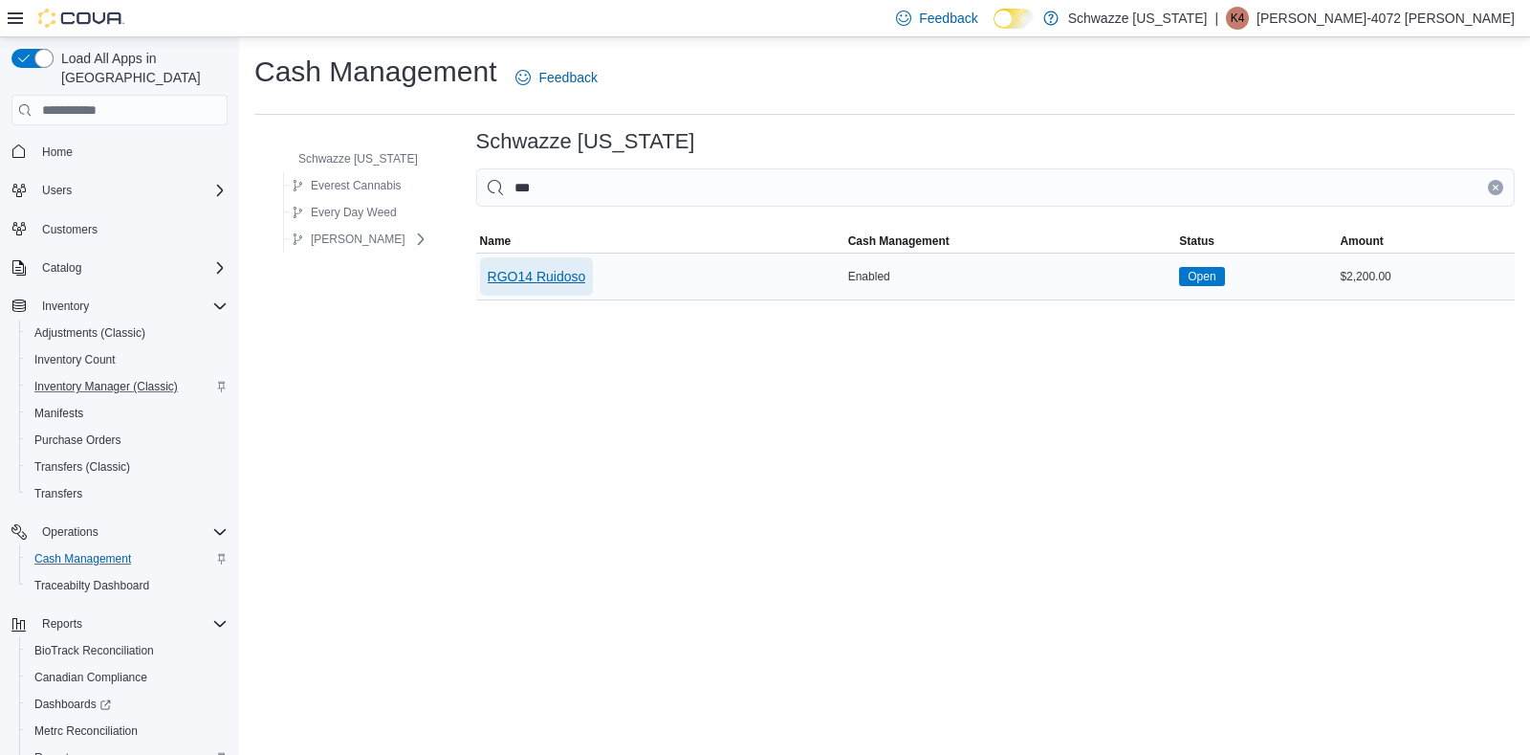
click at [550, 281] on span "RGO14 Ruidoso" at bounding box center [537, 276] width 99 height 19
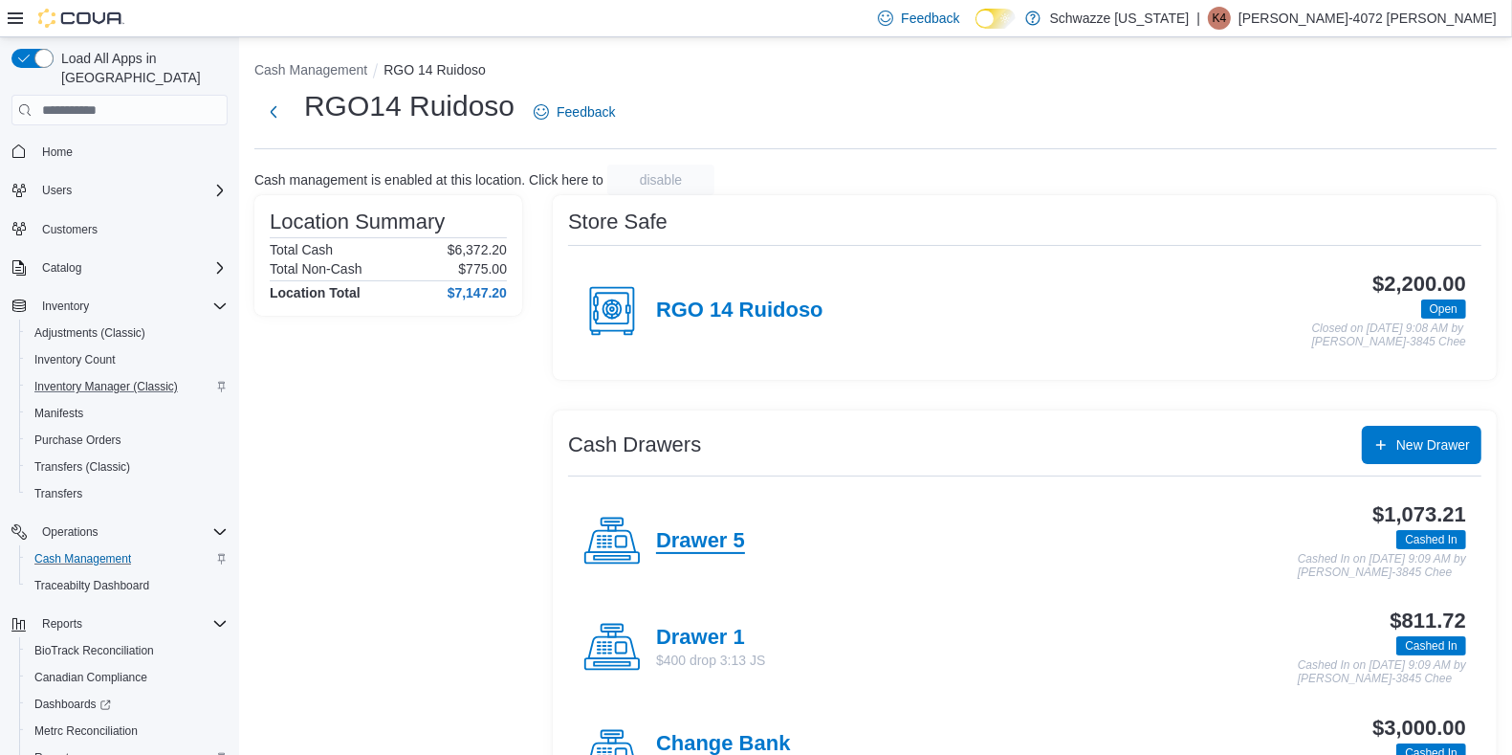
click at [669, 531] on h4 "Drawer 5" at bounding box center [700, 541] width 89 height 25
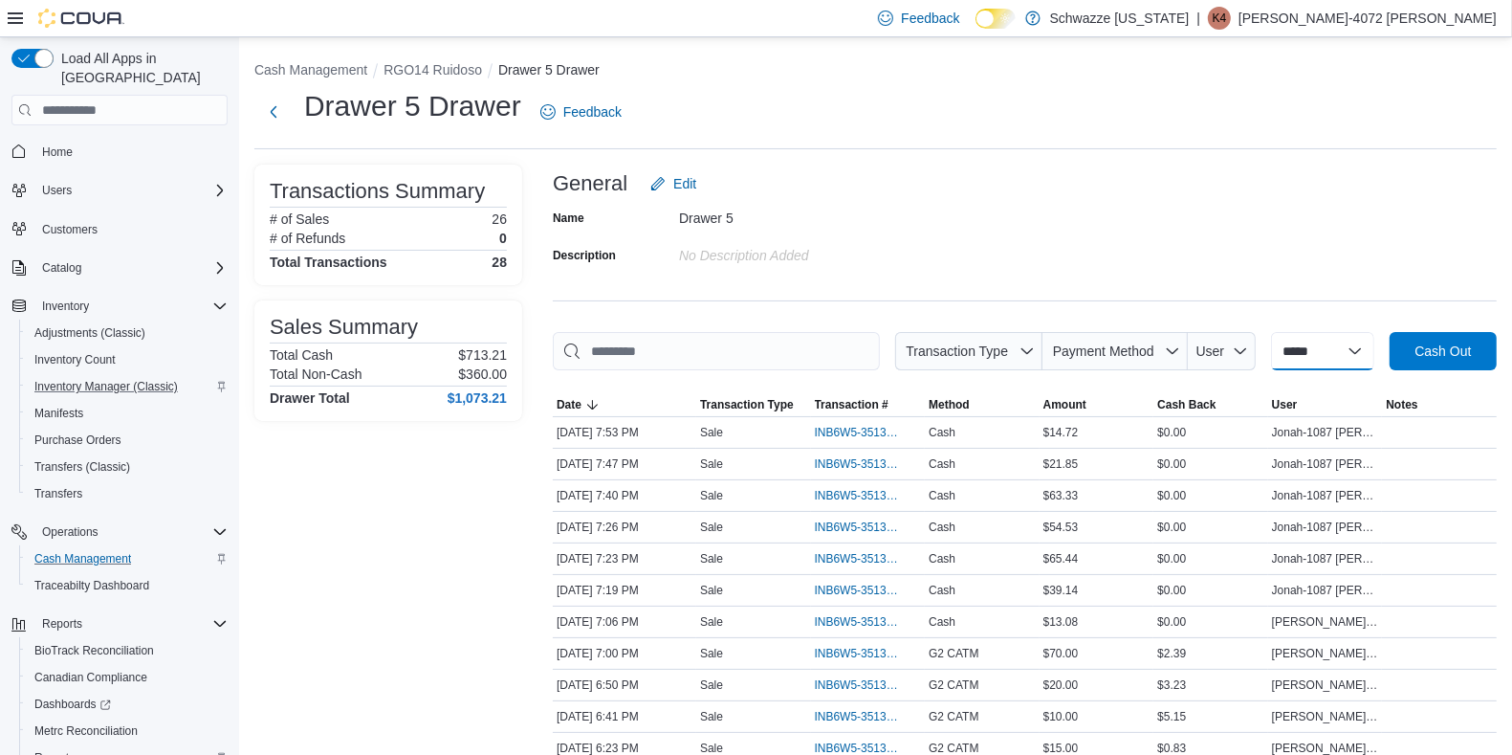
click at [1373, 352] on select "**********" at bounding box center [1322, 351] width 103 height 38
select select "*********"
click at [1271, 332] on select "**********" at bounding box center [1322, 351] width 103 height 38
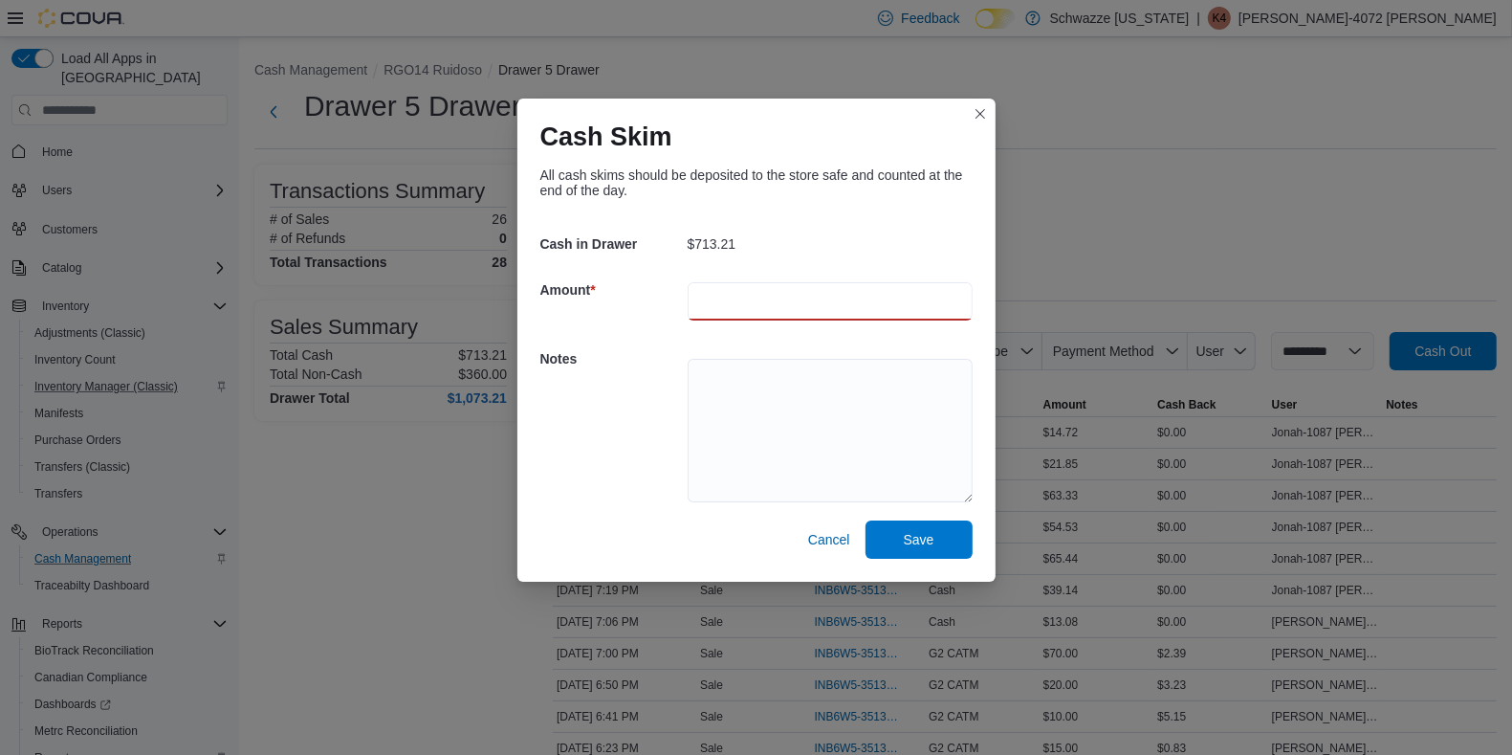
click at [737, 295] on input "number" at bounding box center [830, 301] width 285 height 38
type input "***"
click at [730, 374] on textarea at bounding box center [830, 430] width 285 height 143
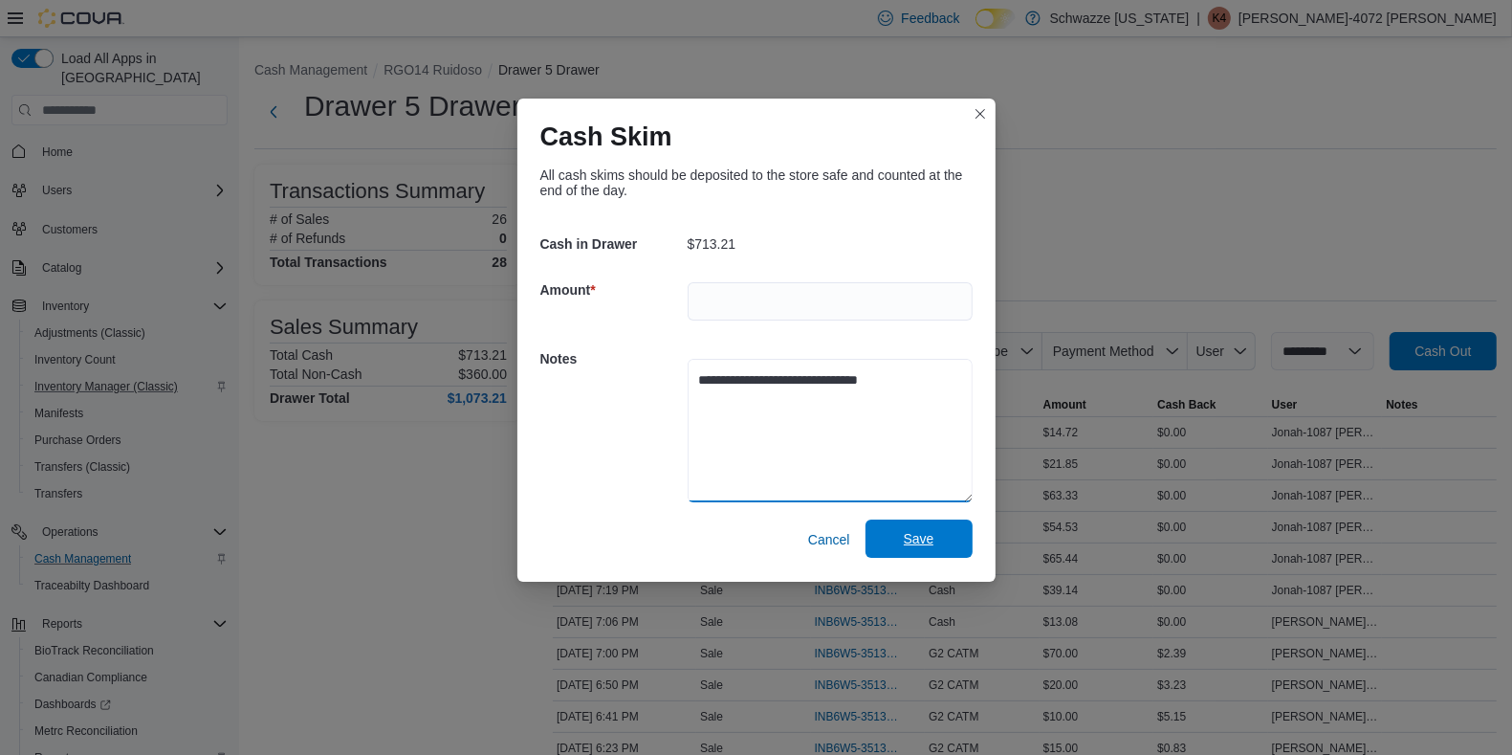
type textarea "**********"
click at [921, 521] on span "Save" at bounding box center [919, 538] width 84 height 38
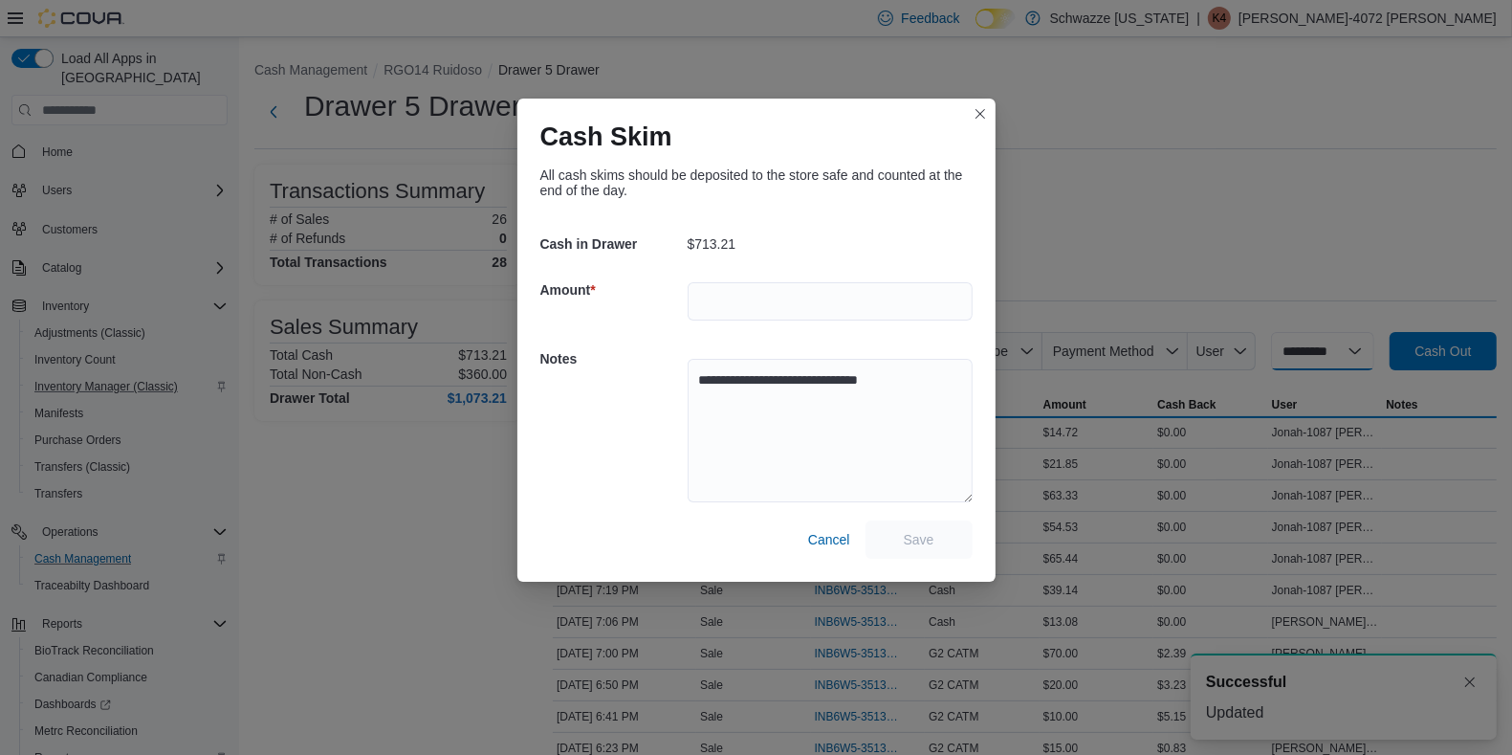
select select
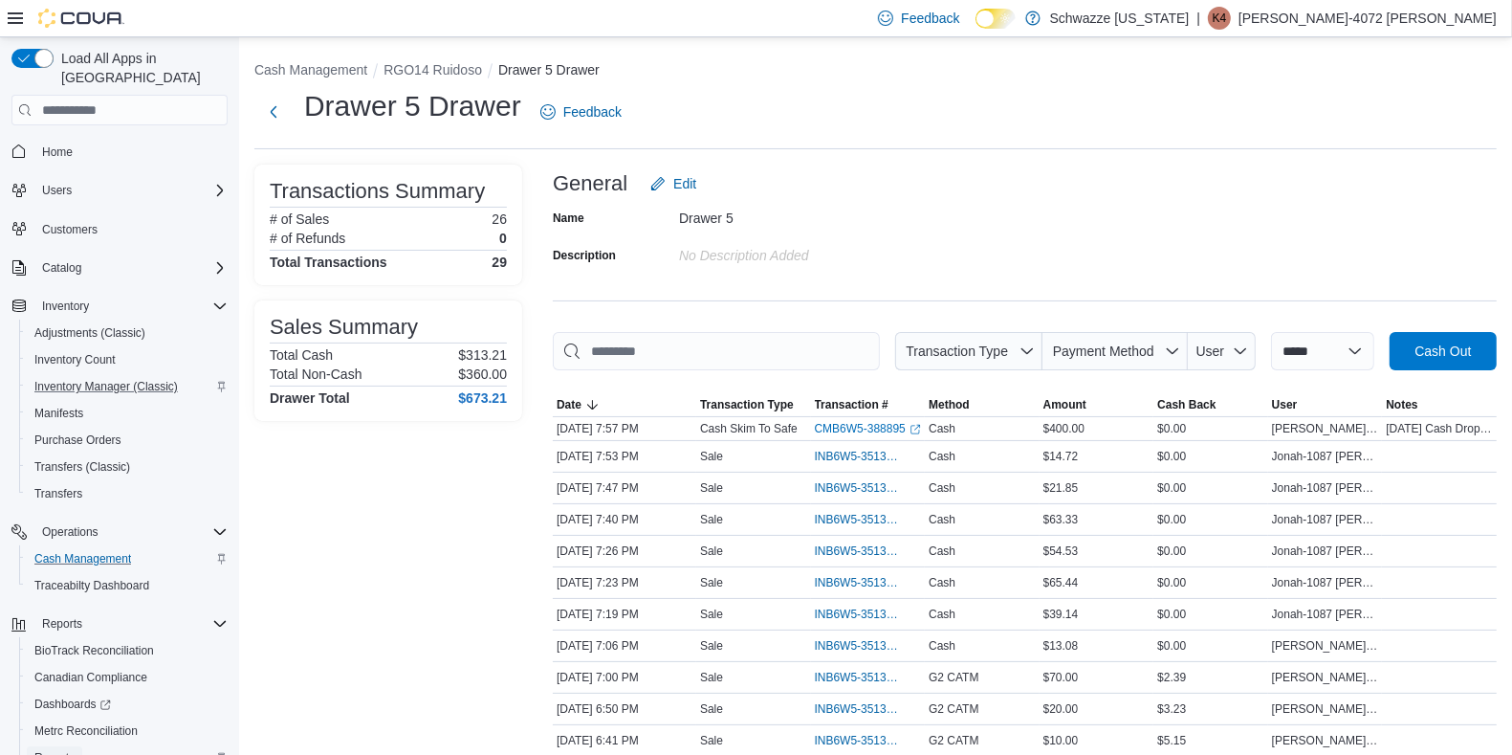
click at [67, 750] on span "Reports" at bounding box center [54, 757] width 40 height 15
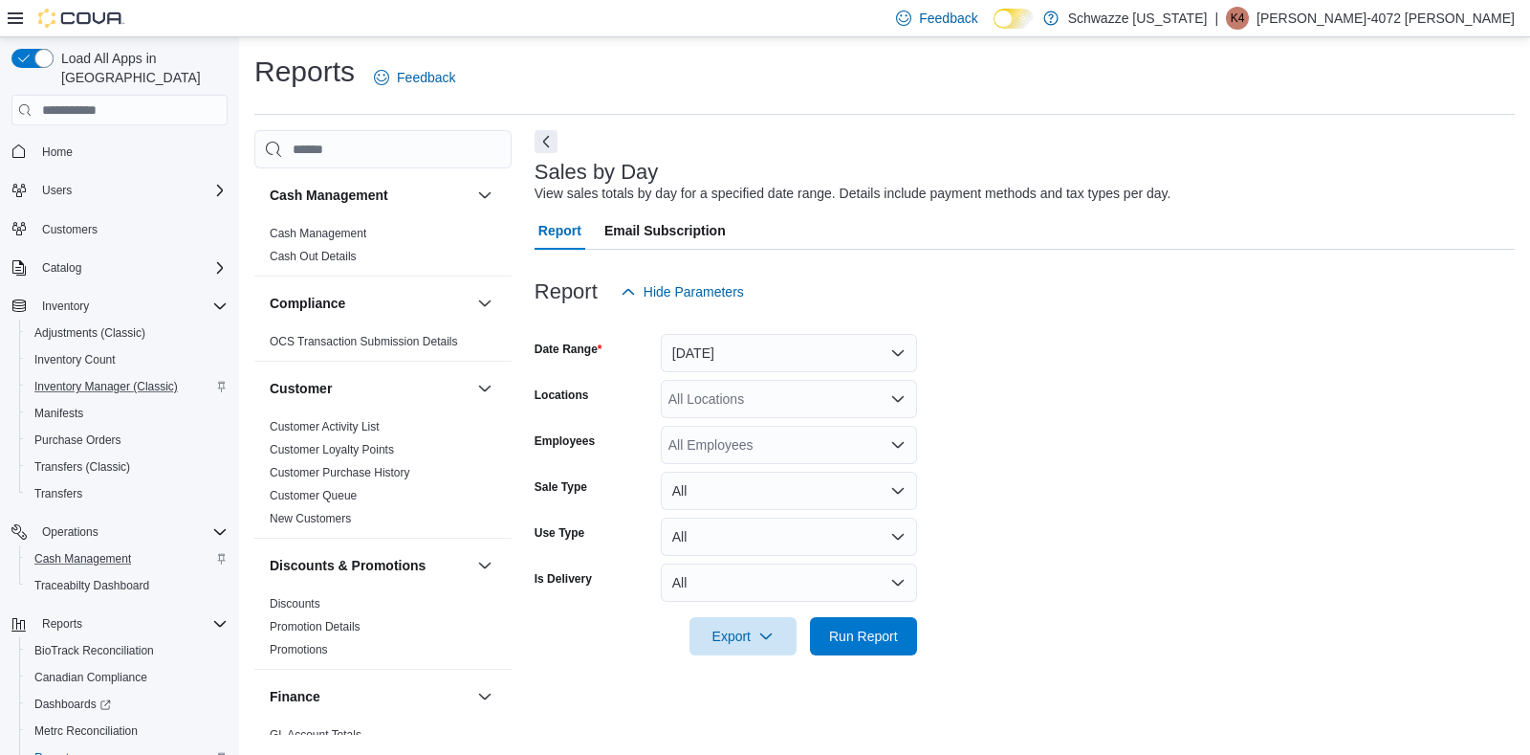
drag, startPoint x: 929, startPoint y: 269, endPoint x: 780, endPoint y: 255, distance: 148.9
click at [929, 269] on div at bounding box center [1025, 261] width 980 height 23
click at [899, 344] on button "[DATE]" at bounding box center [789, 353] width 256 height 38
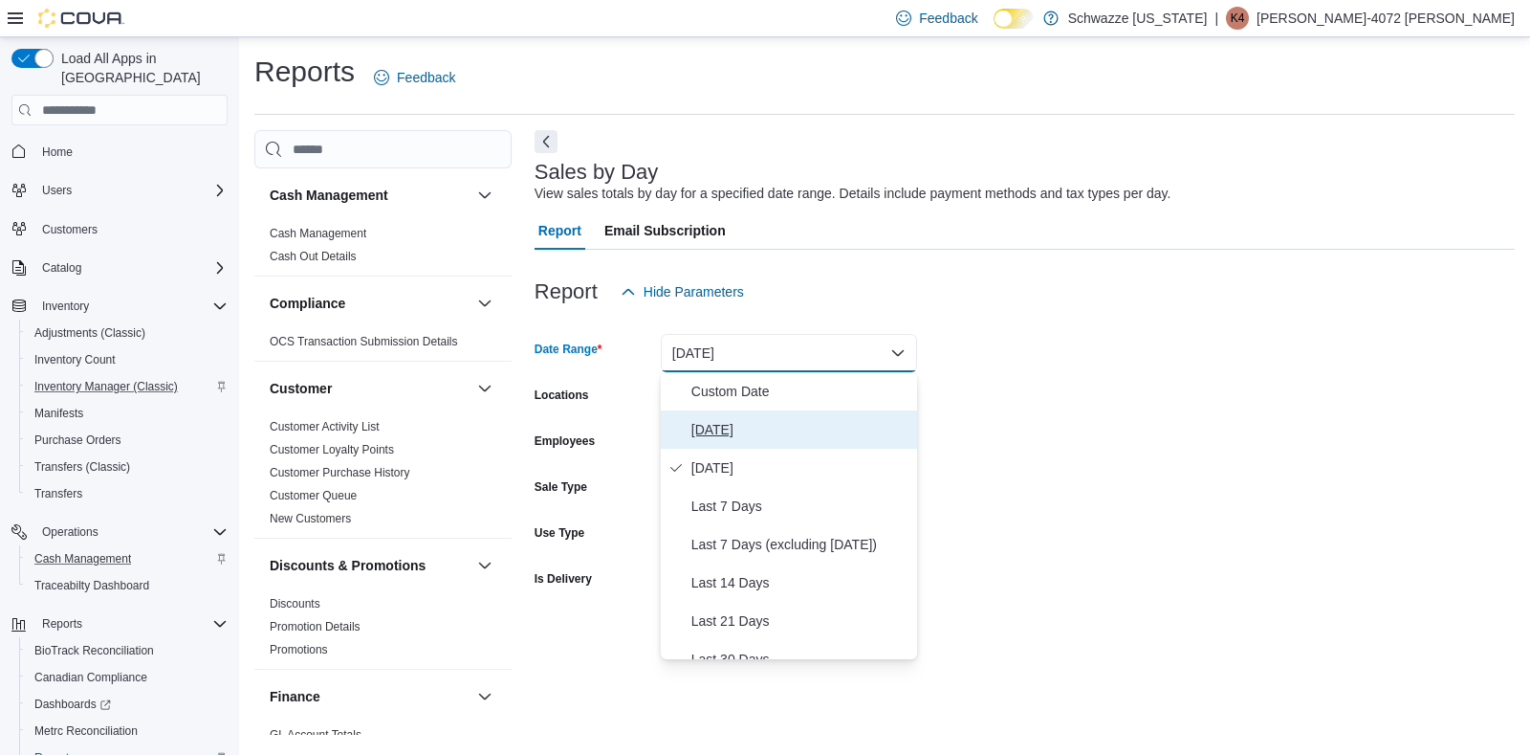
click at [709, 424] on span "[DATE]" at bounding box center [801, 429] width 218 height 23
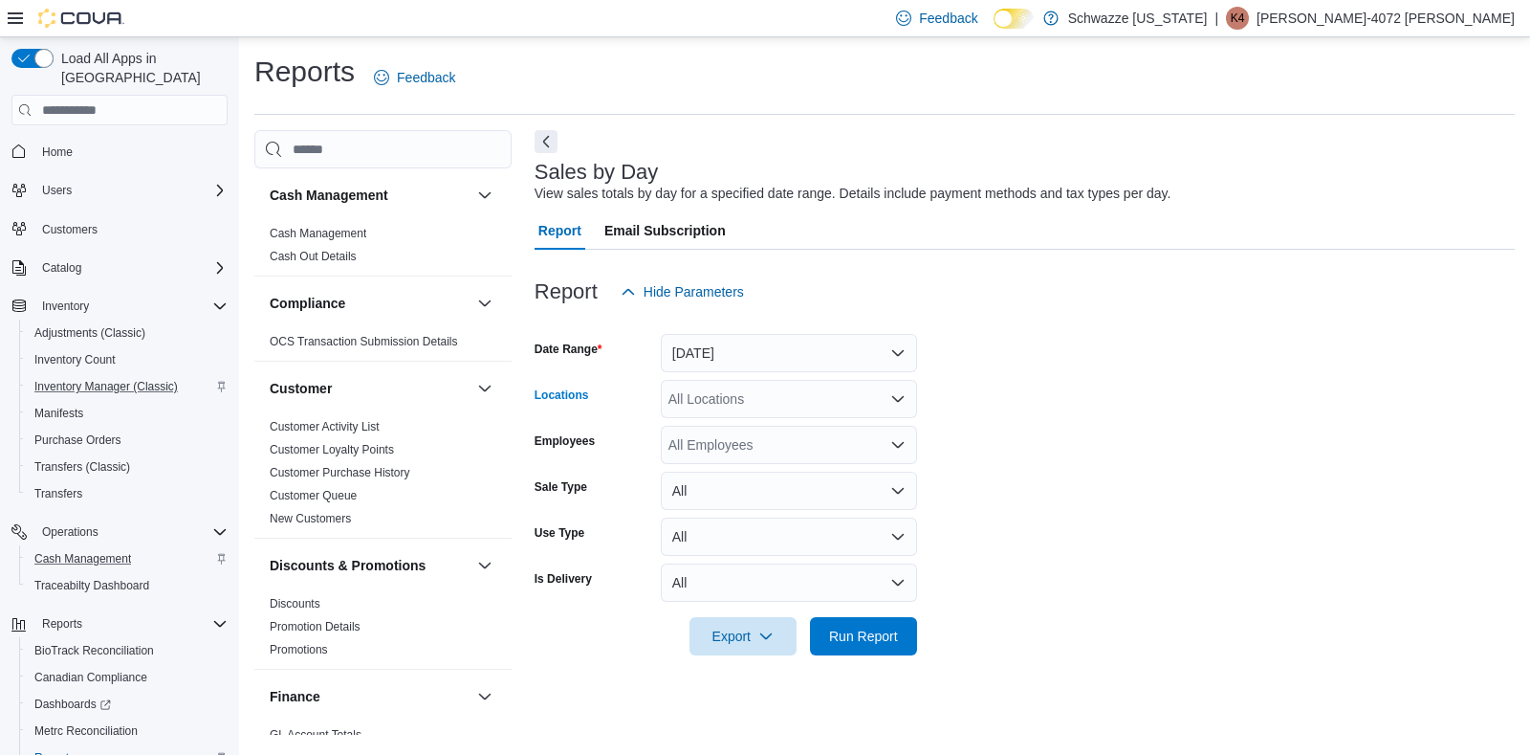
click at [714, 405] on div "All Locations" at bounding box center [789, 399] width 256 height 38
type input "***"
click at [743, 424] on span "RGO14 Ruidoso" at bounding box center [761, 431] width 99 height 19
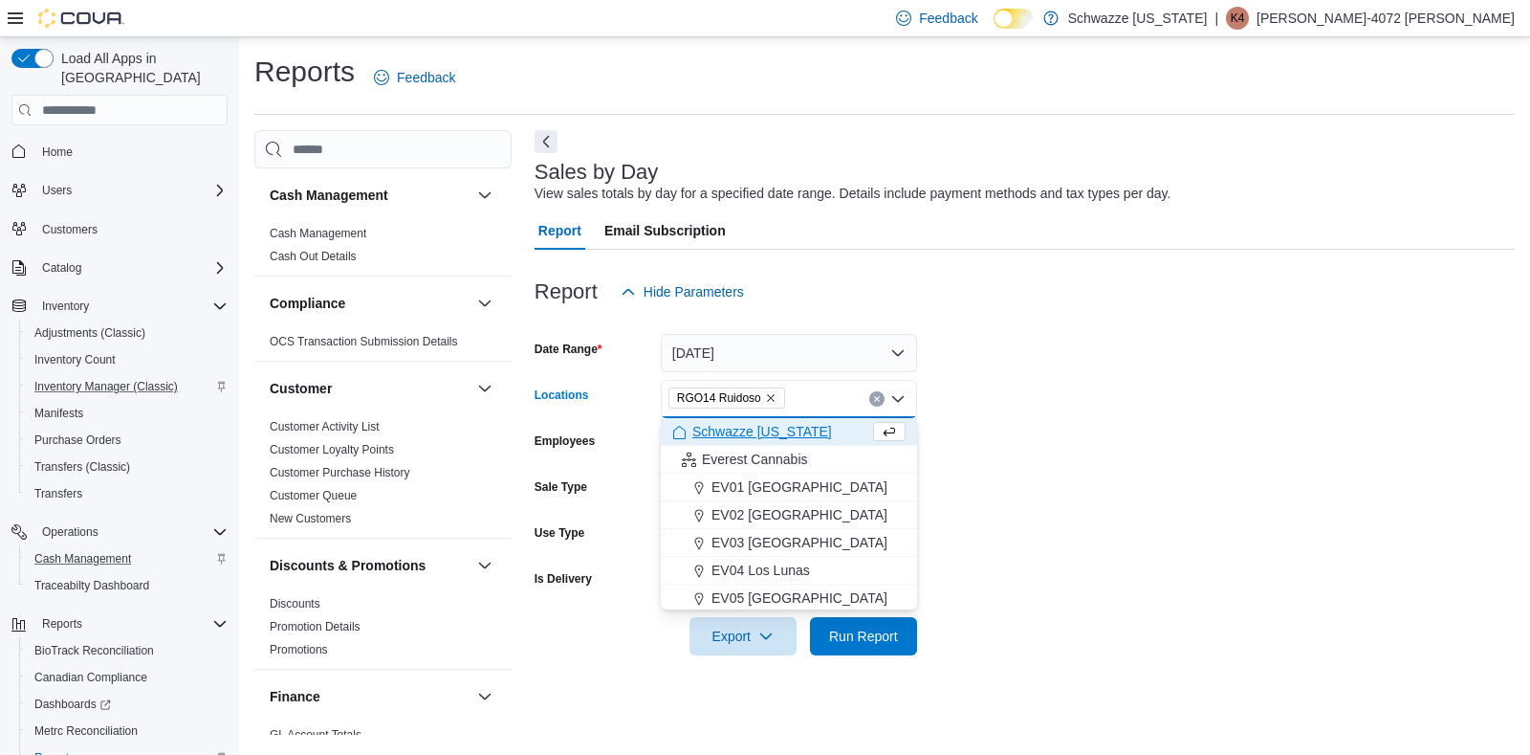
click at [1093, 413] on form "Date Range [DATE] Locations RGO14 Ruidoso Combo box. Selected. RGO14 Ruidoso. P…" at bounding box center [1025, 483] width 980 height 344
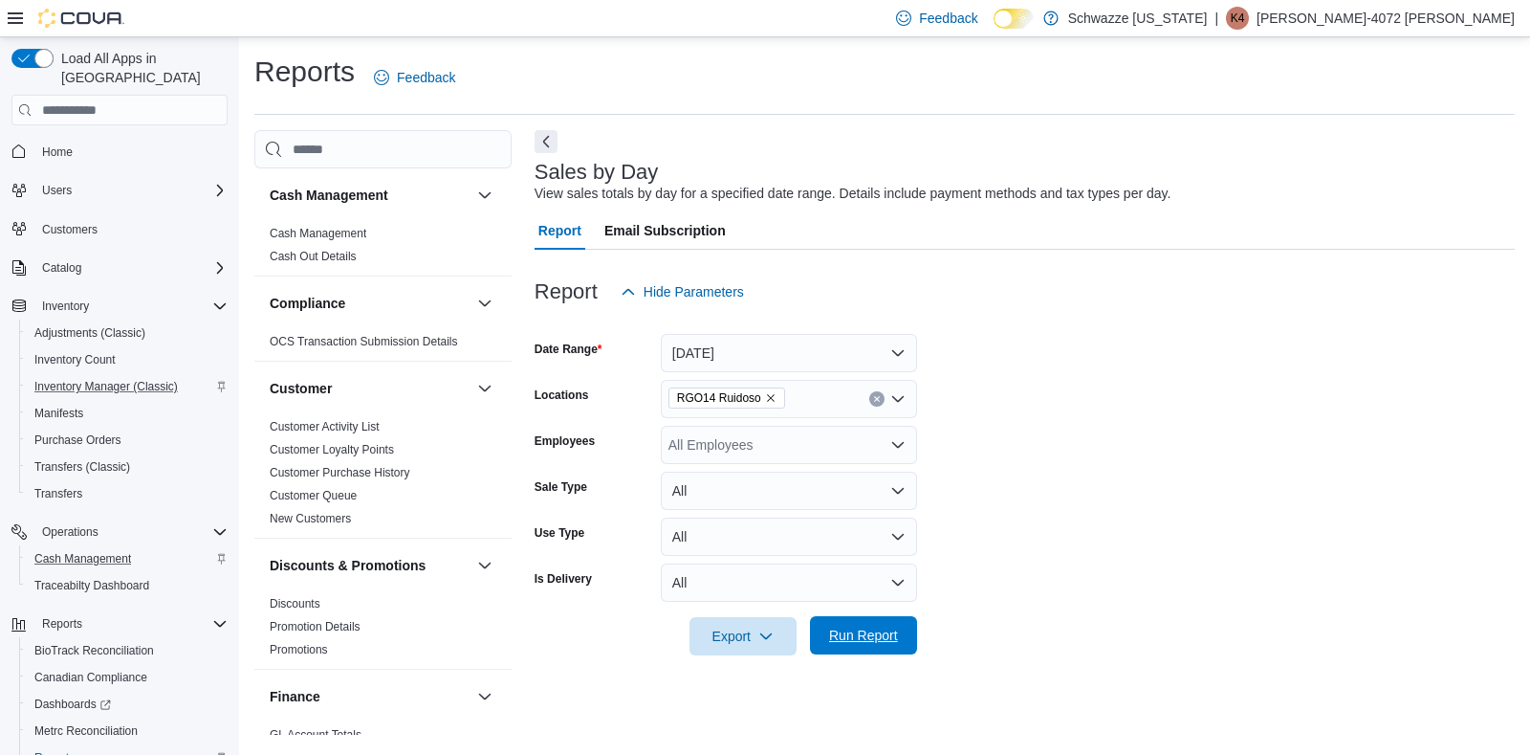
click at [863, 634] on span "Run Report" at bounding box center [863, 635] width 69 height 19
